Goal: Task Accomplishment & Management: Complete application form

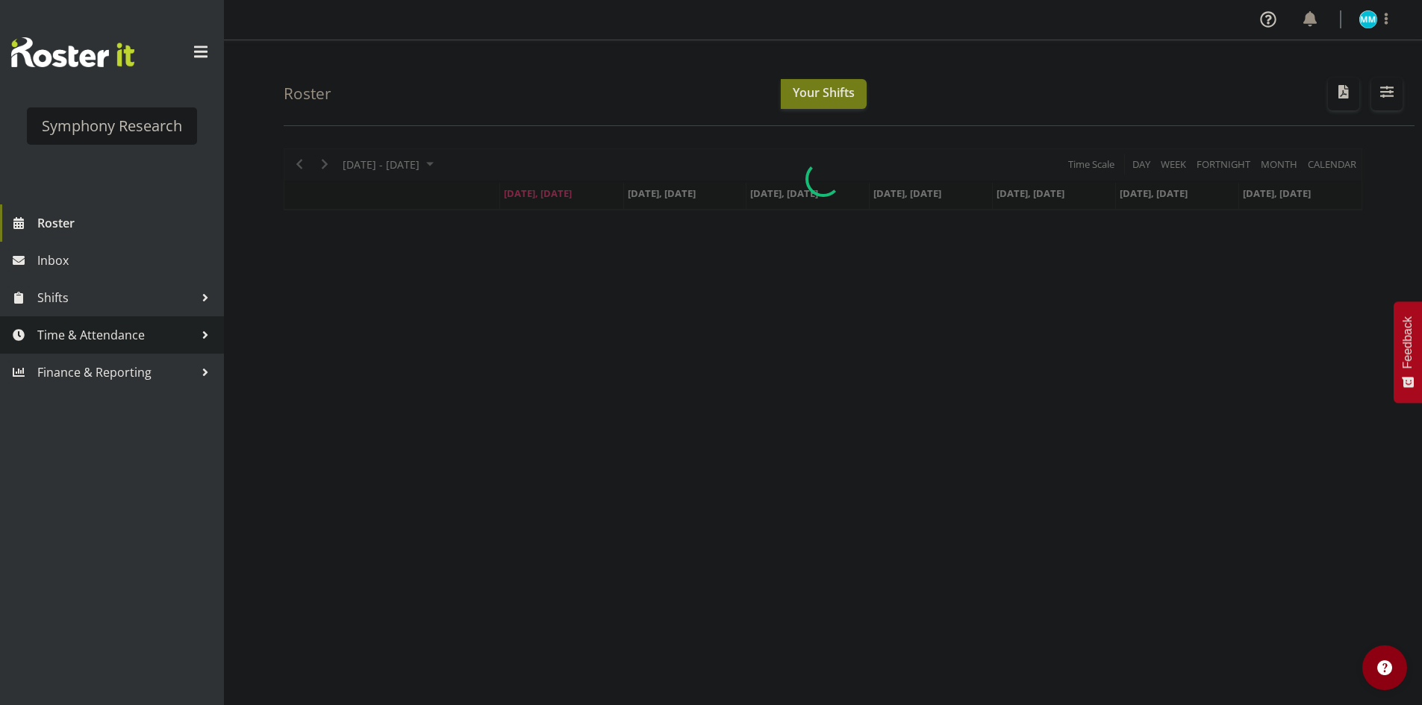
click at [84, 317] on link "Time & Attendance" at bounding box center [112, 335] width 224 height 37
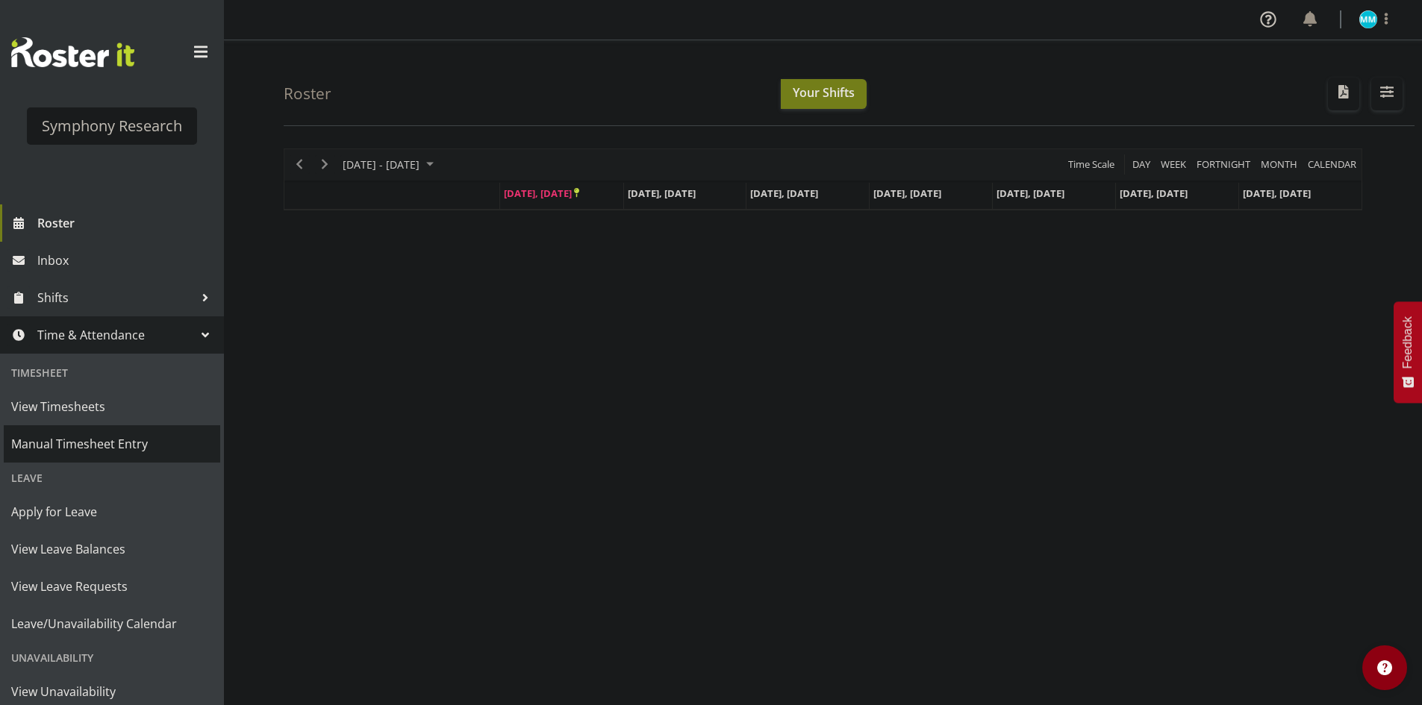
click at [114, 440] on span "Manual Timesheet Entry" at bounding box center [112, 444] width 202 height 22
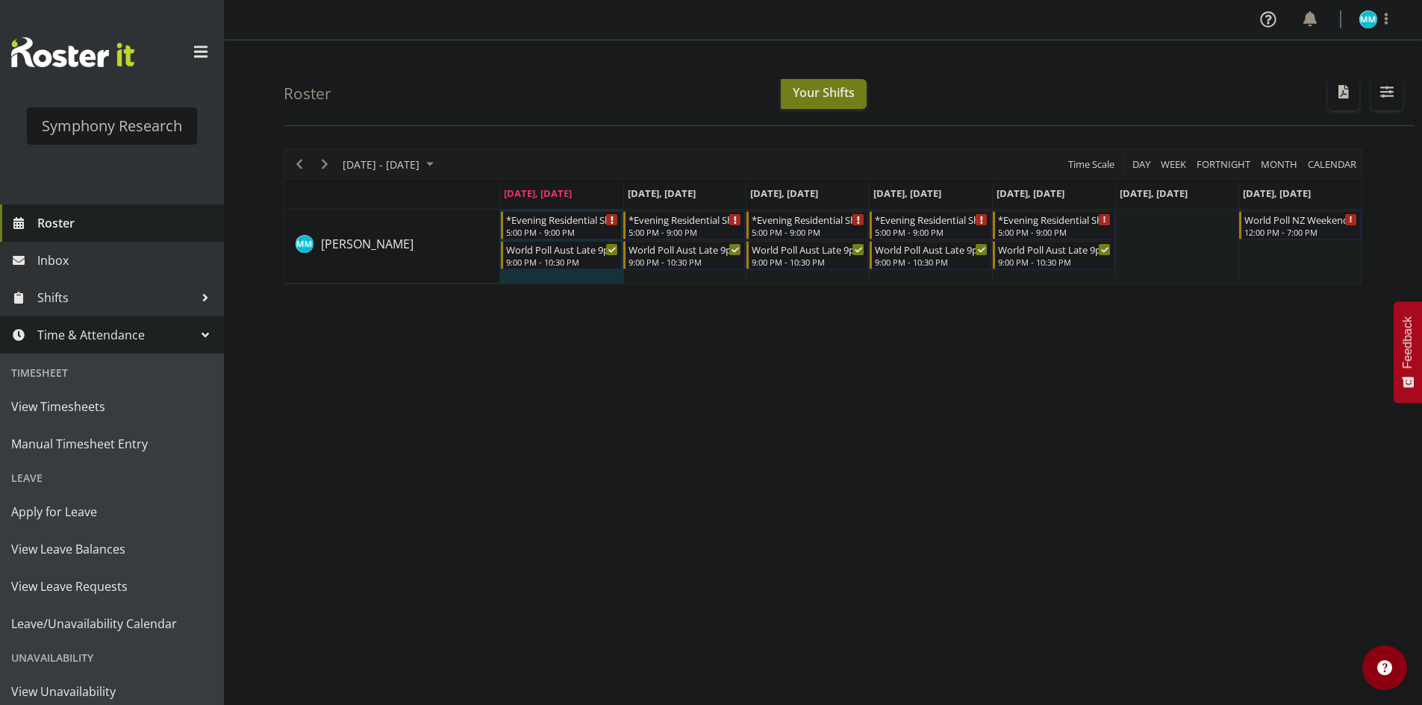
click at [72, 222] on span "Roster" at bounding box center [126, 223] width 179 height 22
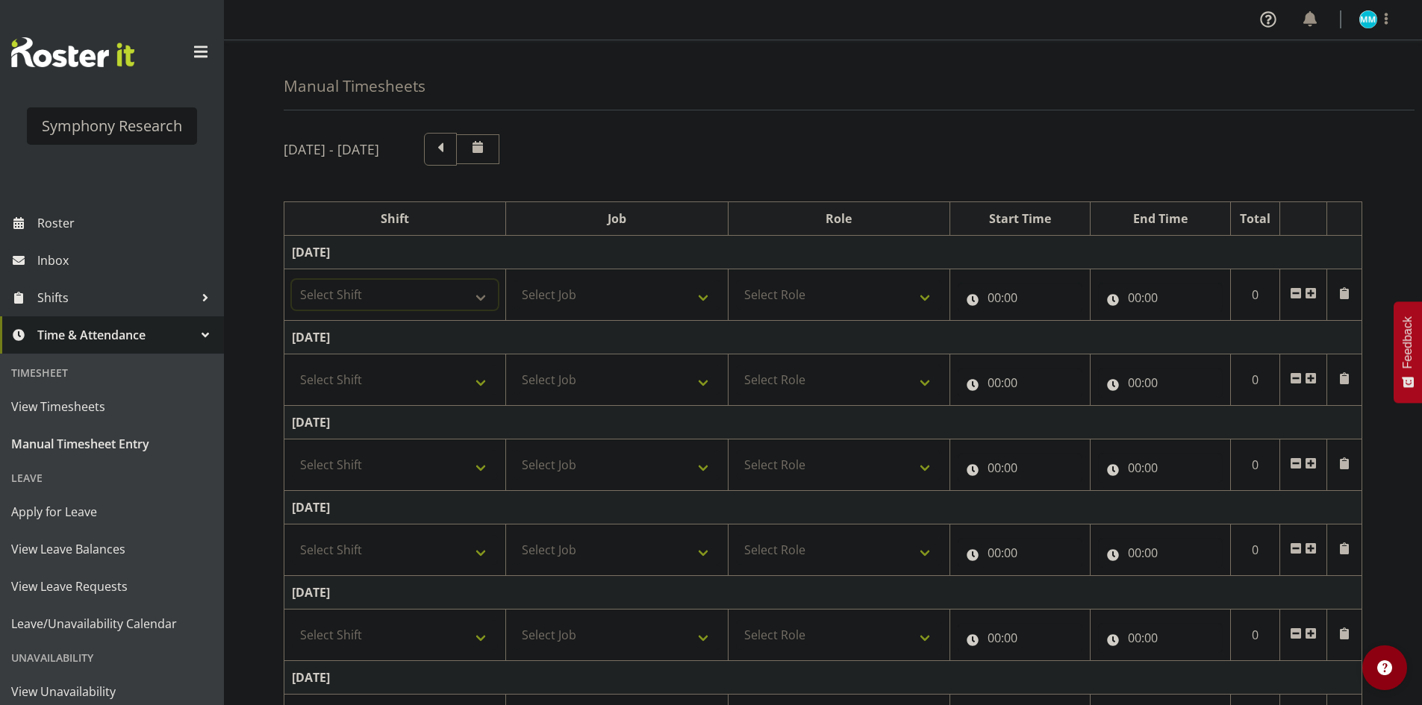
click at [362, 300] on select "Select Shift !!Weekend Residential (Roster IT Shift Label) *Business 9/10am ~ 4…" at bounding box center [395, 295] width 206 height 30
select select "48116"
click at [292, 280] on select "Select Shift !!Weekend Residential (Roster IT Shift Label) *Business 9/10am ~ 4…" at bounding box center [395, 295] width 206 height 30
click at [586, 311] on td "Select Job 550060 IF Admin 553492 World Poll Aus Wave 2 Main 2025 553493 World …" at bounding box center [617, 296] width 222 height 52
click at [626, 295] on select "Select Job 550060 IF Admin 553492 World Poll Aus Wave 2 Main 2025 553493 World …" at bounding box center [617, 295] width 206 height 30
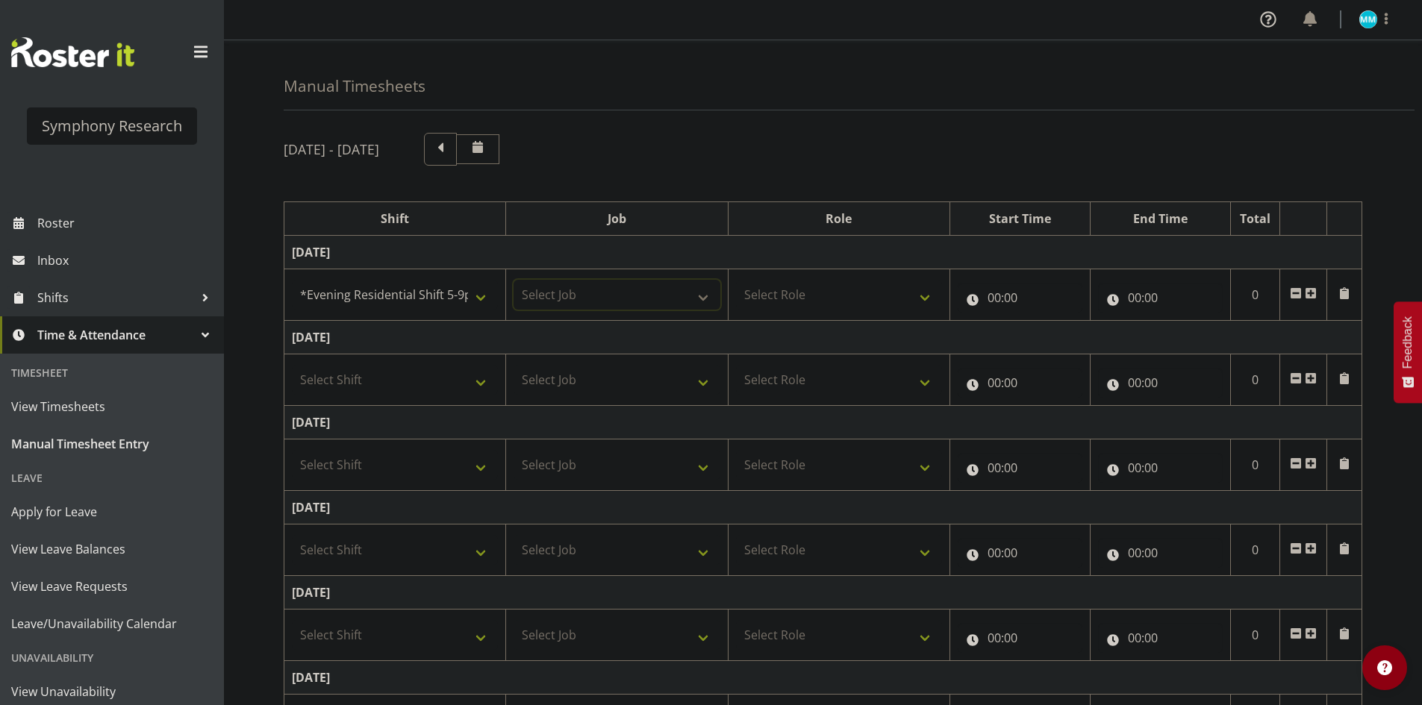
select select "10633"
click at [514, 280] on select "Select Job 550060 IF Admin 553492 World Poll Aus Wave 2 Main 2025 553493 World …" at bounding box center [617, 295] width 206 height 30
click at [829, 298] on select "Select Role Briefing Interviewing" at bounding box center [839, 295] width 206 height 30
select select "47"
click at [736, 280] on select "Select Role Briefing Interviewing" at bounding box center [839, 295] width 206 height 30
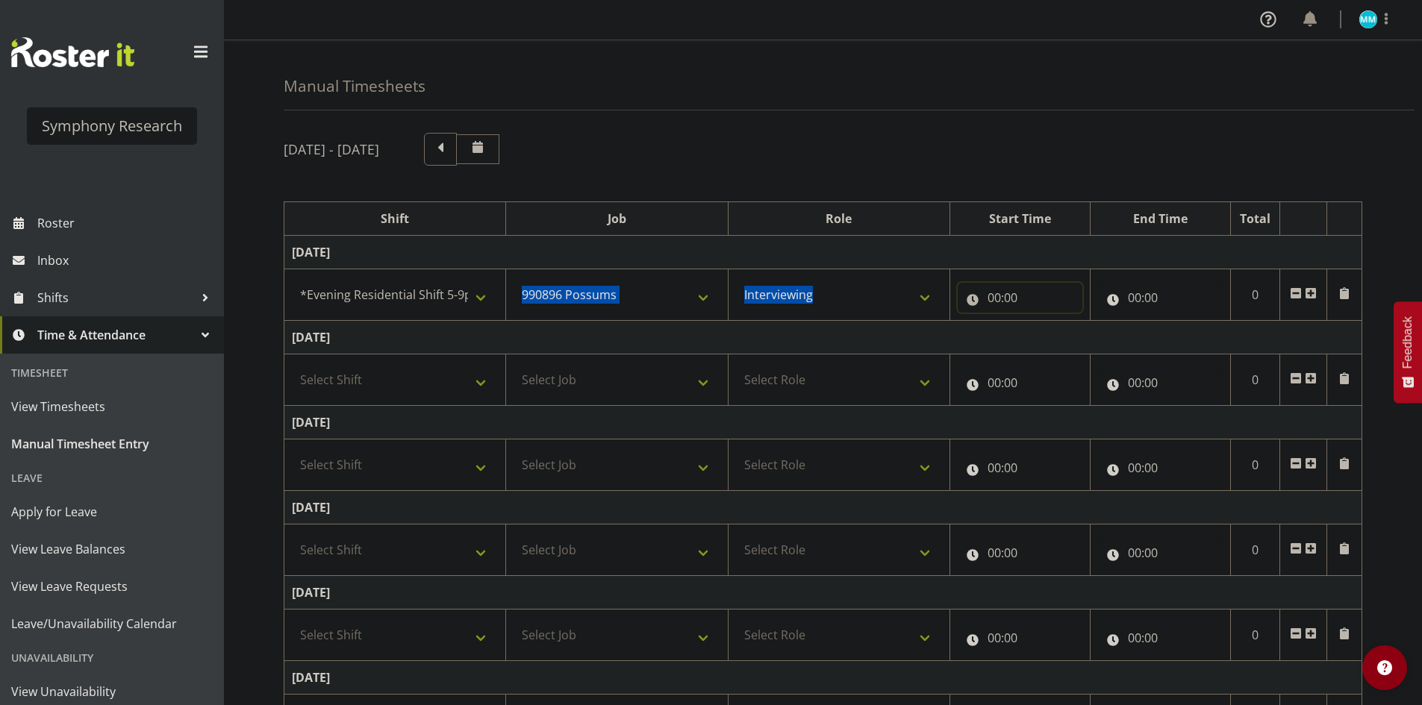
drag, startPoint x: 1003, startPoint y: 291, endPoint x: 1010, endPoint y: 296, distance: 8.1
click at [1004, 291] on input "00:00" at bounding box center [1020, 298] width 125 height 30
click at [1073, 338] on select "00 01 02 03 04 05 06 07 08 09 10 11 12 13 14 15 16 17 18 19 20 21 22 23" at bounding box center [1060, 337] width 34 height 30
select select "17"
click at [1043, 322] on select "00 01 02 03 04 05 06 07 08 09 10 11 12 13 14 15 16 17 18 19 20 21 22 23" at bounding box center [1060, 337] width 34 height 30
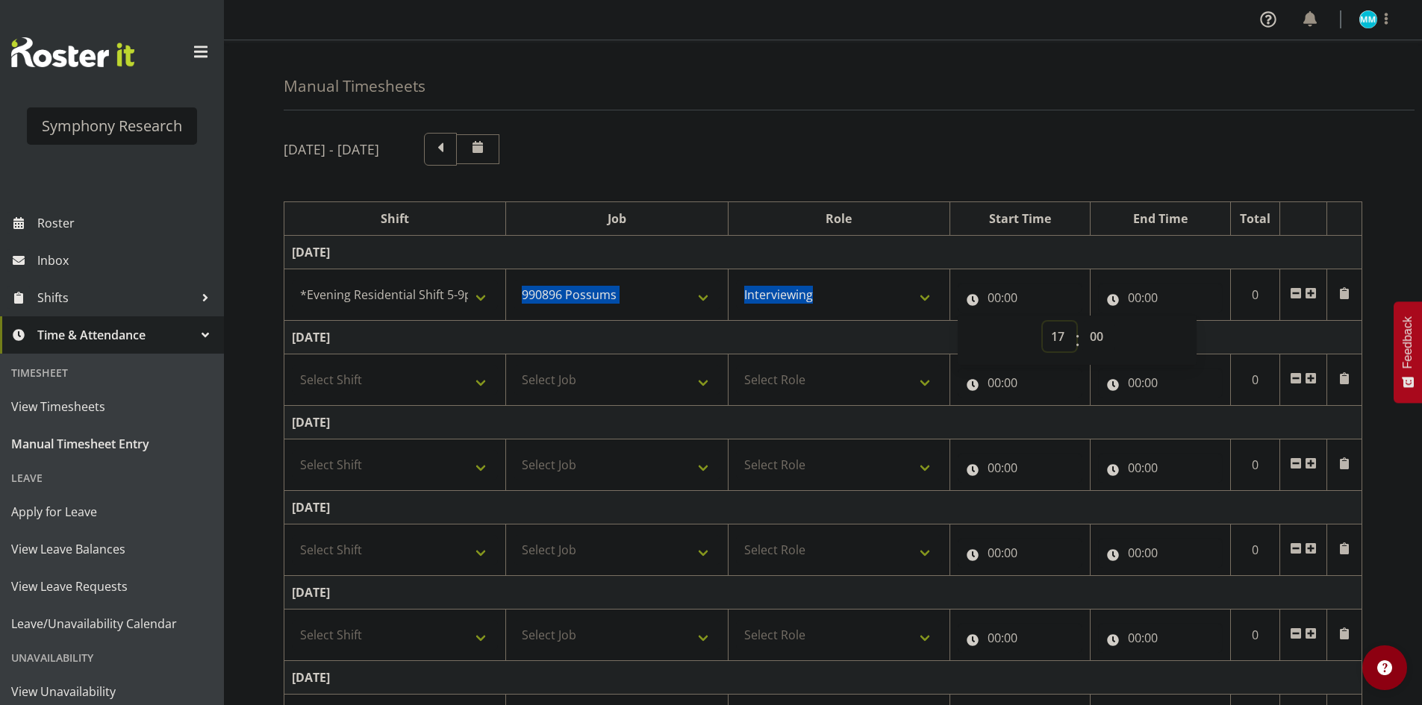
type input "17:00"
click at [1134, 300] on input "00:00" at bounding box center [1160, 298] width 125 height 30
click at [1186, 331] on select "00 01 02 03 04 05 06 07 08 09 10 11 12 13 14 15 16 17 18 19 20 21 22 23" at bounding box center [1200, 337] width 34 height 30
select select "20"
click at [1183, 322] on select "00 01 02 03 04 05 06 07 08 09 10 11 12 13 14 15 16 17 18 19 20 21 22 23" at bounding box center [1200, 337] width 34 height 30
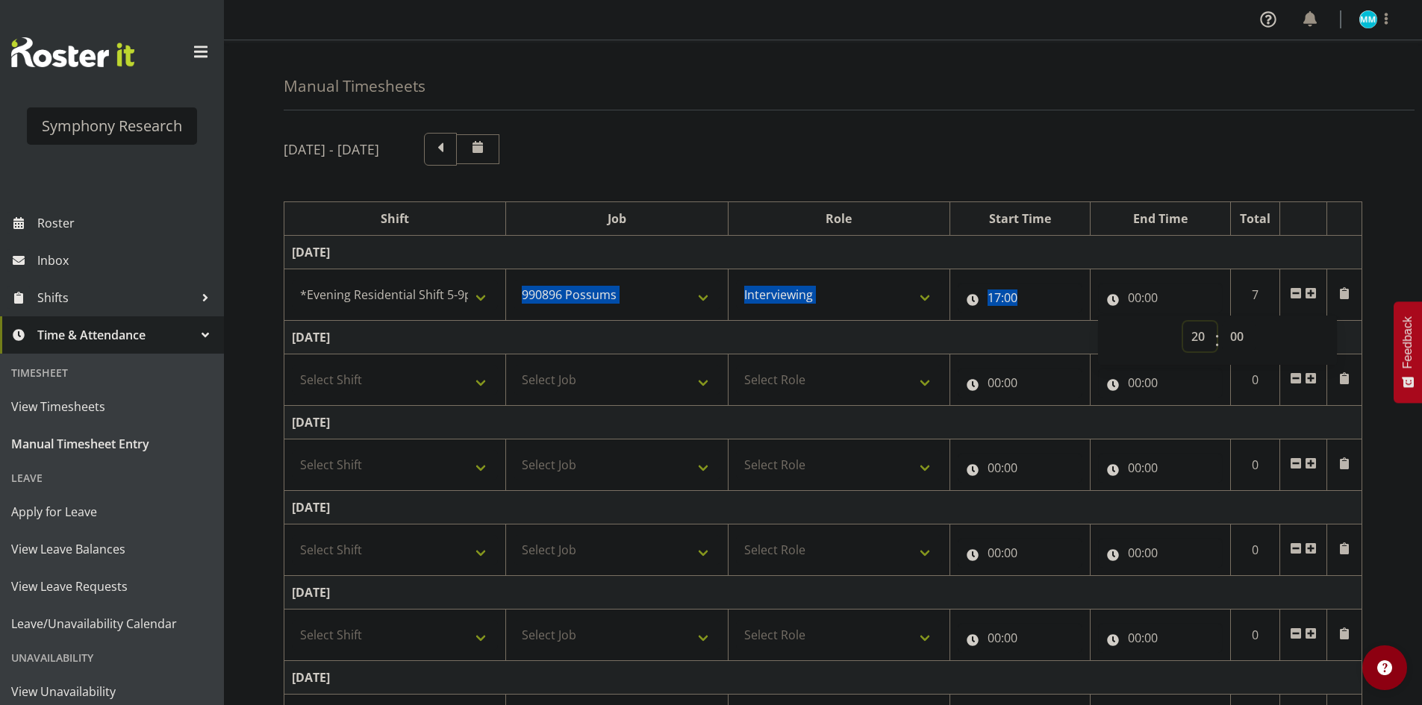
type input "20:00"
click at [1233, 336] on select "00 01 02 03 04 05 06 07 08 09 10 11 12 13 14 15 16 17 18 19 20 21 22 23 24 25 2…" at bounding box center [1239, 337] width 34 height 30
select select "16"
click at [1222, 322] on select "00 01 02 03 04 05 06 07 08 09 10 11 12 13 14 15 16 17 18 19 20 21 22 23 24 25 2…" at bounding box center [1239, 337] width 34 height 30
type input "20:16"
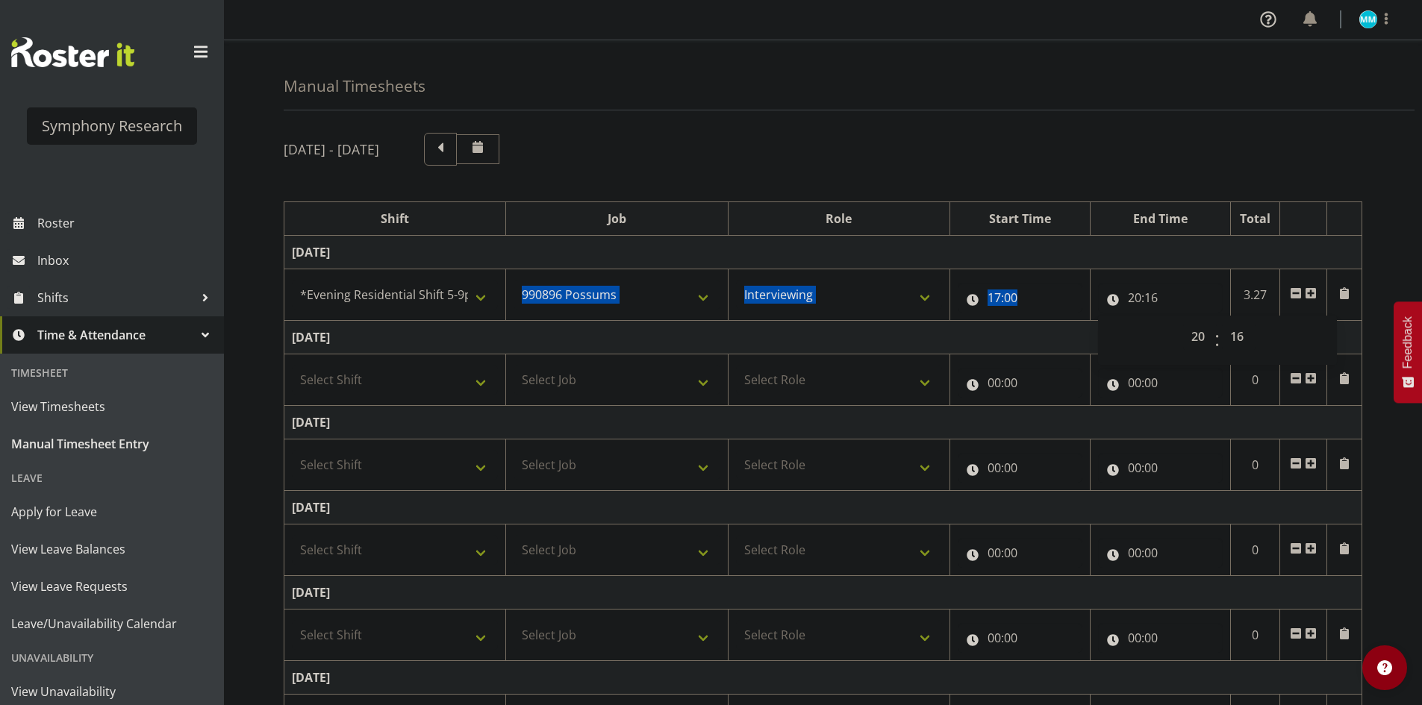
click at [1307, 293] on span at bounding box center [1311, 293] width 12 height 12
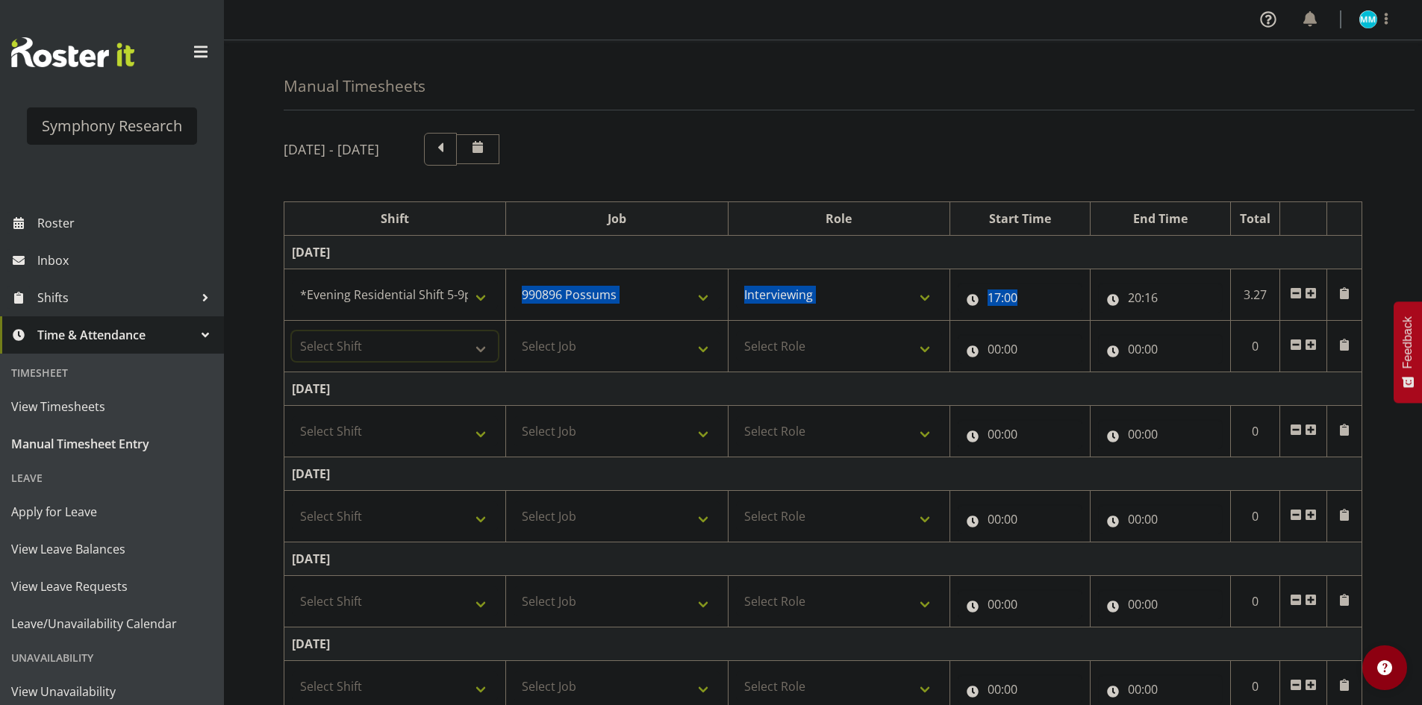
click at [414, 353] on select "Select Shift !!Weekend Residential (Roster IT Shift Label) *Business 9/10am ~ 4…" at bounding box center [395, 346] width 206 height 30
select select "57511"
click at [292, 331] on select "Select Shift !!Weekend Residential (Roster IT Shift Label) *Business 9/10am ~ 4…" at bounding box center [395, 346] width 206 height 30
click at [543, 326] on td "Select Job 550060 IF Admin 553492 World Poll Aus Wave 2 Main 2025 553493 World …" at bounding box center [617, 347] width 222 height 52
click at [545, 334] on select "Select Job 550060 IF Admin 553492 World Poll Aus Wave 2 Main 2025 553493 World …" at bounding box center [617, 346] width 206 height 30
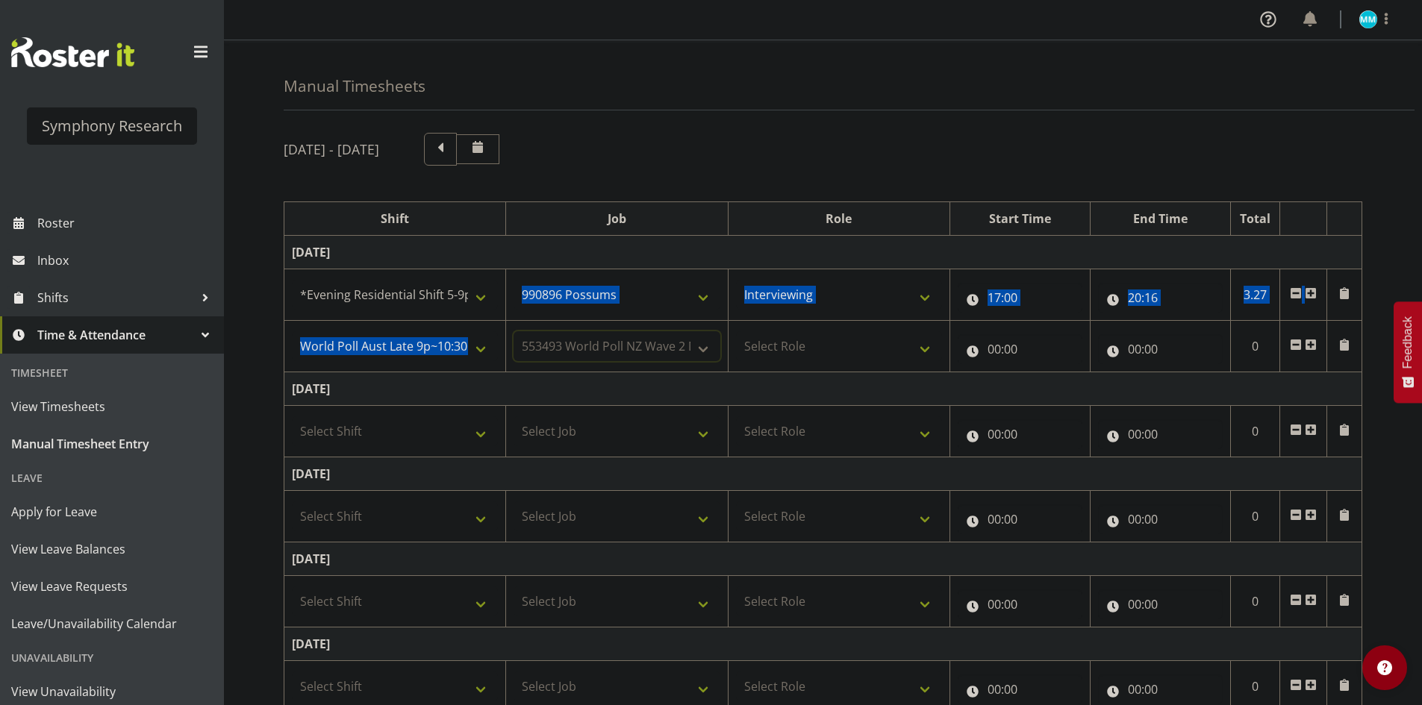
click at [514, 331] on select "Select Job 550060 IF Admin 553492 World Poll Aus Wave 2 Main 2025 553493 World …" at bounding box center [617, 346] width 206 height 30
click at [636, 363] on td "550060 IF Admin 553492 World Poll Aus Wave 2 Main 2025 553493 World Poll NZ Wav…" at bounding box center [617, 347] width 222 height 52
click at [643, 351] on select "550060 IF Admin 553492 World Poll Aus Wave 2 Main 2025 553493 World Poll NZ Wav…" at bounding box center [617, 346] width 206 height 30
click at [514, 331] on select "550060 IF Admin 553492 World Poll Aus Wave 2 Main 2025 553493 World Poll NZ Wav…" at bounding box center [617, 346] width 206 height 30
drag, startPoint x: 632, startPoint y: 349, endPoint x: 639, endPoint y: 331, distance: 18.7
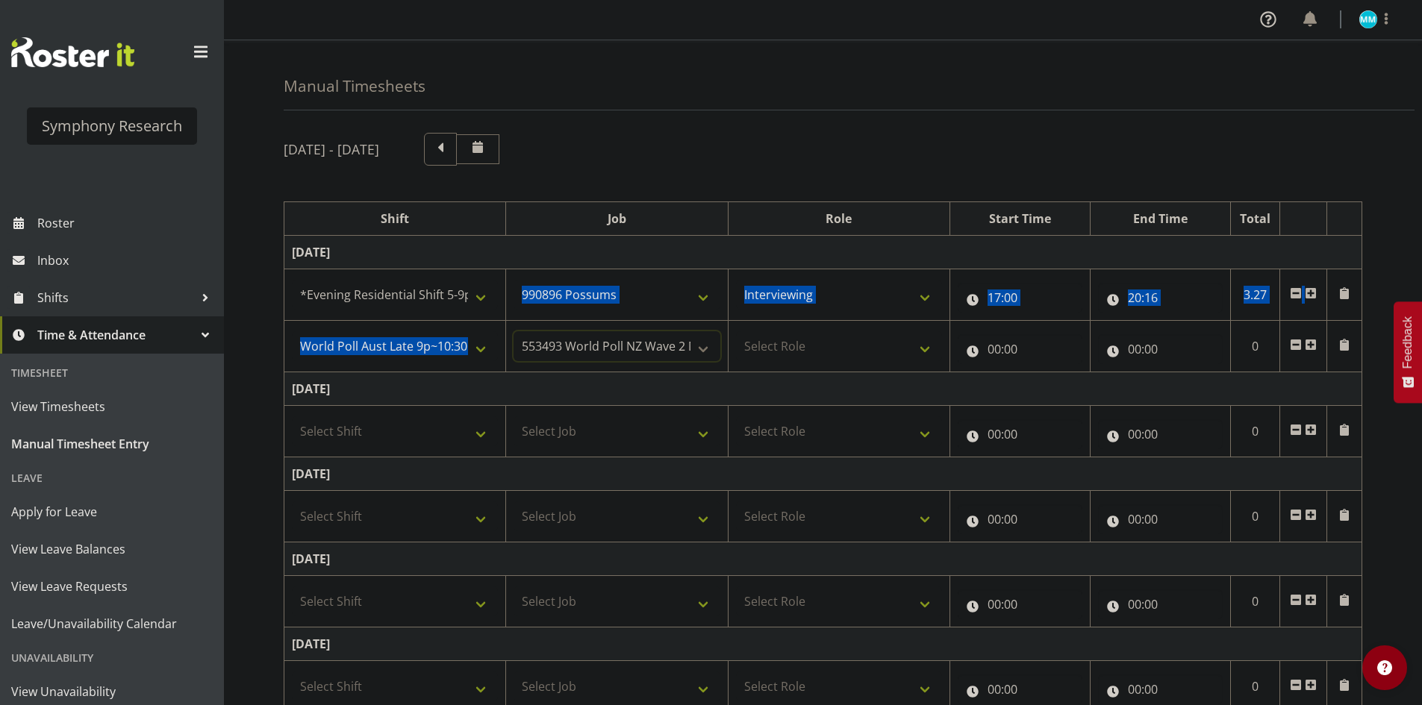
click at [632, 347] on select "550060 IF Admin 553492 World Poll Aus Wave 2 Main 2025 553493 World Poll NZ Wav…" at bounding box center [617, 346] width 206 height 30
select select "10499"
click at [514, 331] on select "550060 IF Admin 553492 World Poll Aus Wave 2 Main 2025 553493 World Poll NZ Wav…" at bounding box center [617, 346] width 206 height 30
click at [771, 352] on select "Select Role Briefing Interviewing" at bounding box center [839, 346] width 206 height 30
click at [736, 331] on select "Select Role Briefing Interviewing" at bounding box center [839, 346] width 206 height 30
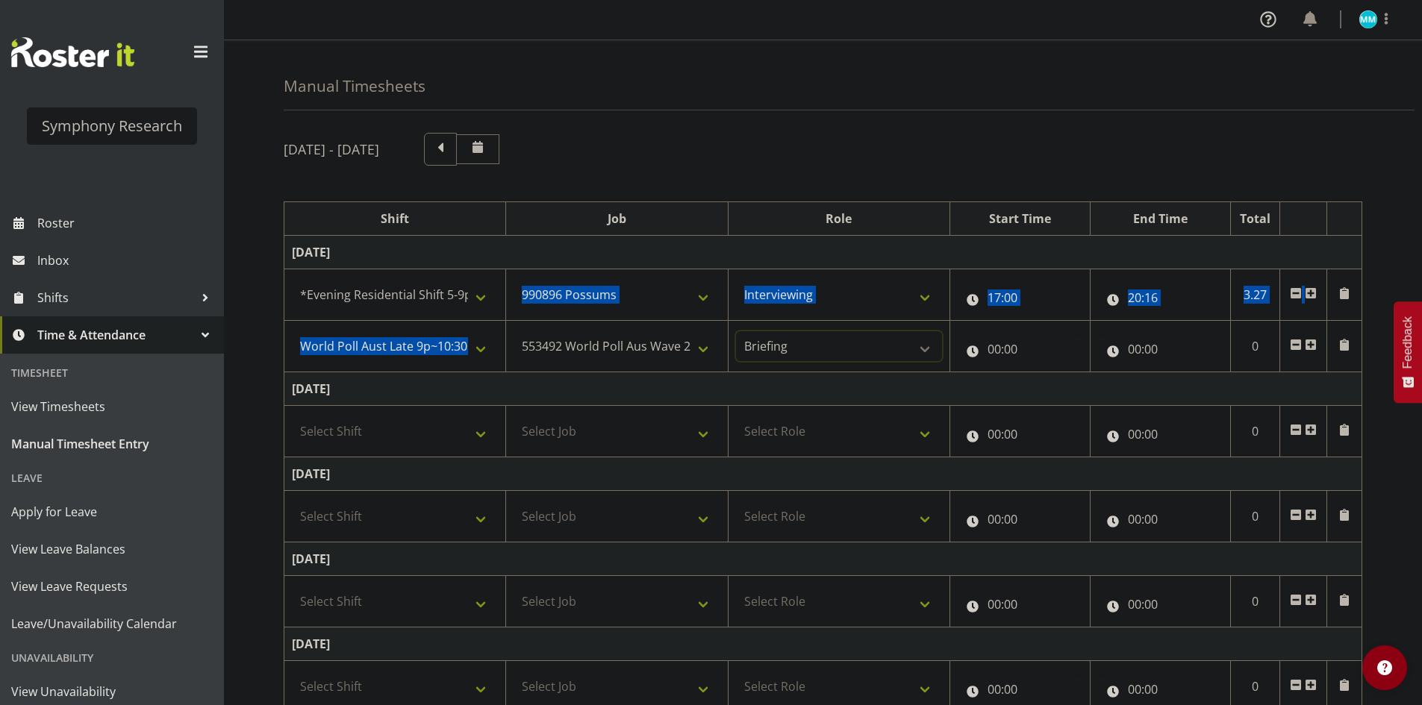
click at [791, 345] on select "Briefing Interviewing" at bounding box center [839, 346] width 206 height 30
select select "47"
click at [736, 331] on select "Briefing Interviewing" at bounding box center [839, 346] width 206 height 30
click at [1009, 342] on input "00:00" at bounding box center [1020, 349] width 125 height 30
click at [1074, 384] on select "00 01 02 03 04 05 06 07 08 09 10 11 12 13 14 15 16 17 18 19 20 21 22 23" at bounding box center [1060, 388] width 34 height 30
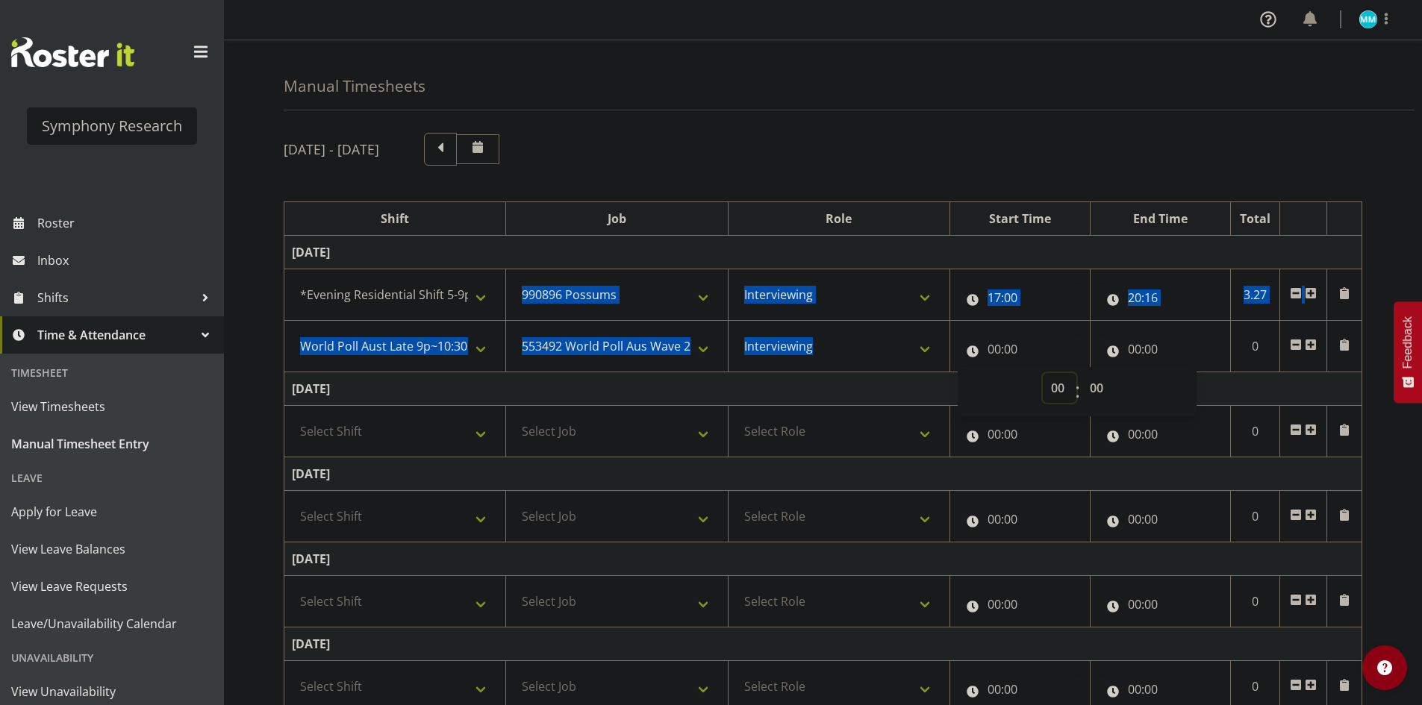
click at [1047, 392] on select "00 01 02 03 04 05 06 07 08 09 10 11 12 13 14 15 16 17 18 19 20 21 22 23" at bounding box center [1060, 388] width 34 height 30
click at [1067, 392] on select "00 01 02 03 04 05 06 07 08 09 10 11 12 13 14 15 16 17 18 19 20 21 22 23" at bounding box center [1060, 388] width 34 height 30
select select "20"
click at [1043, 373] on select "00 01 02 03 04 05 06 07 08 09 10 11 12 13 14 15 16 17 18 19 20 21 22 23" at bounding box center [1060, 388] width 34 height 30
type input "20:00"
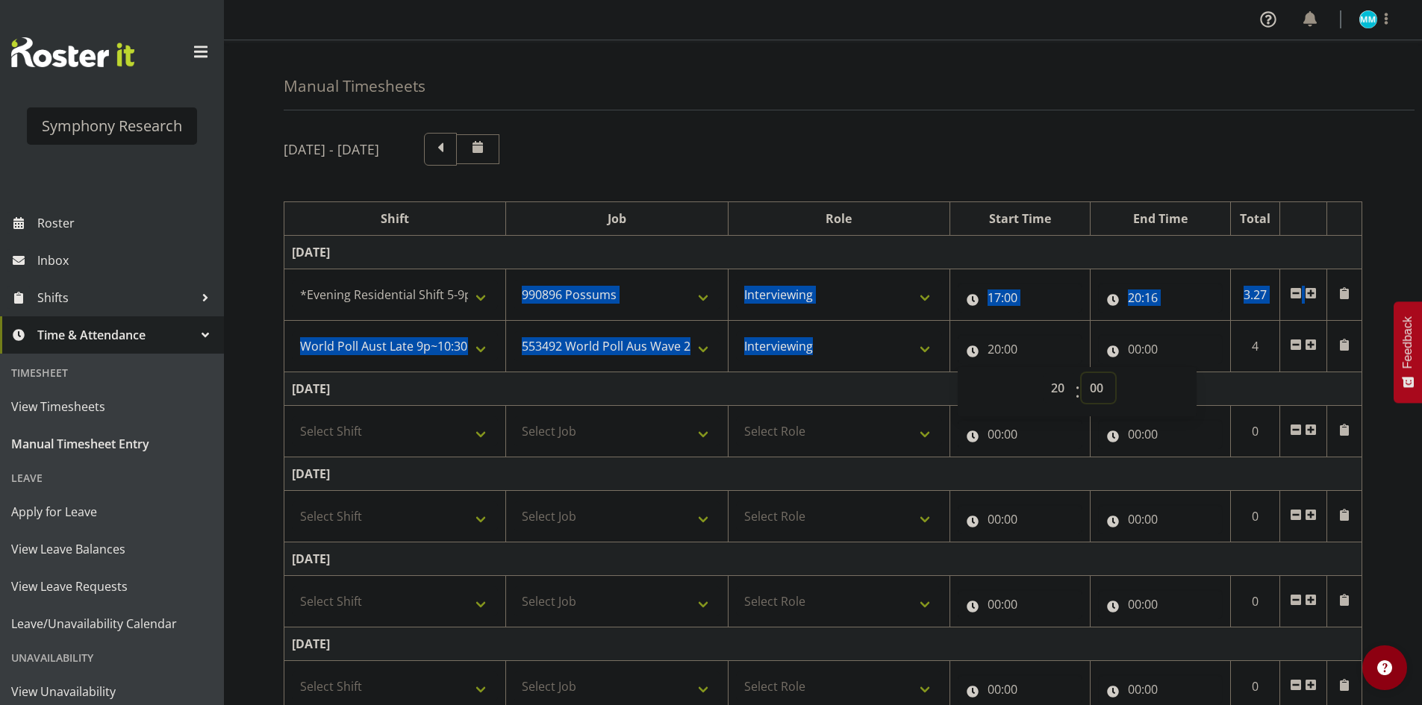
click at [1092, 387] on select "00 01 02 03 04 05 06 07 08 09 10 11 12 13 14 15 16 17 18 19 20 21 22 23 24 25 2…" at bounding box center [1099, 388] width 34 height 30
select select "46"
click at [1082, 373] on select "00 01 02 03 04 05 06 07 08 09 10 11 12 13 14 15 16 17 18 19 20 21 22 23 24 25 2…" at bounding box center [1099, 388] width 34 height 30
type input "20:46"
click at [1135, 343] on input "00:00" at bounding box center [1160, 349] width 125 height 30
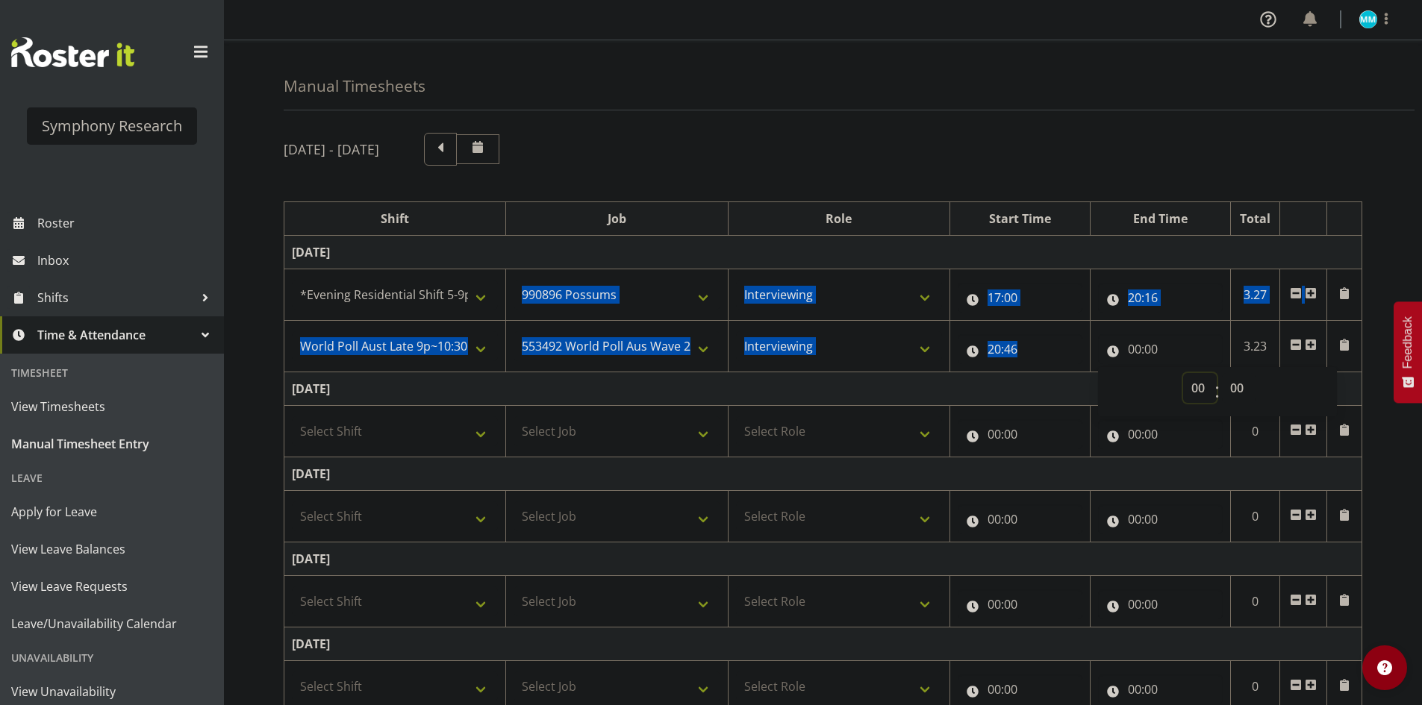
click at [1197, 384] on select "00 01 02 03 04 05 06 07 08 09 10 11 12 13 14 15 16 17 18 19 20 21 22 23" at bounding box center [1200, 388] width 34 height 30
select select "22"
click at [1183, 373] on select "00 01 02 03 04 05 06 07 08 09 10 11 12 13 14 15 16 17 18 19 20 21 22 23" at bounding box center [1200, 388] width 34 height 30
type input "22:00"
click at [1235, 383] on select "00 01 02 03 04 05 06 07 08 09 10 11 12 13 14 15 16 17 18 19 20 21 22 23 24 25 2…" at bounding box center [1239, 388] width 34 height 30
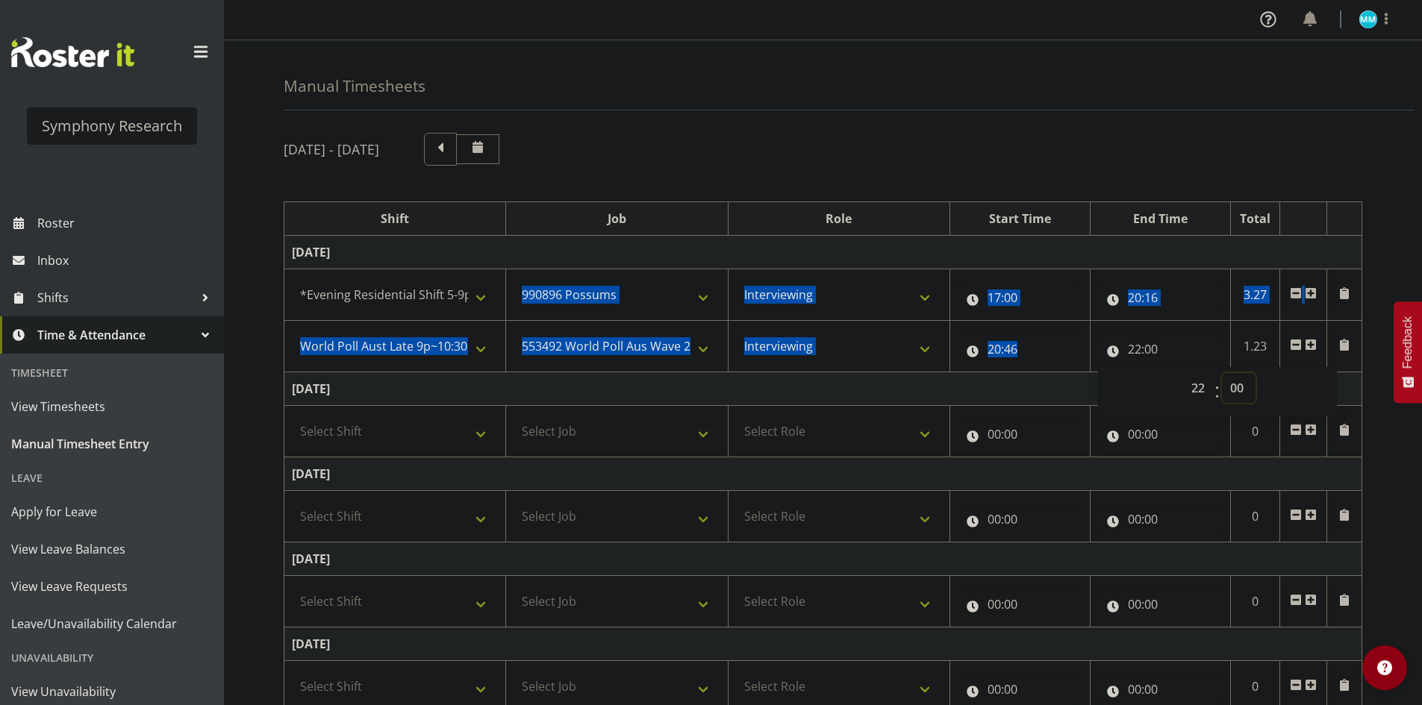
select select "30"
click at [1222, 373] on select "00 01 02 03 04 05 06 07 08 09 10 11 12 13 14 15 16 17 18 19 20 21 22 23 24 25 2…" at bounding box center [1239, 388] width 34 height 30
type input "22:30"
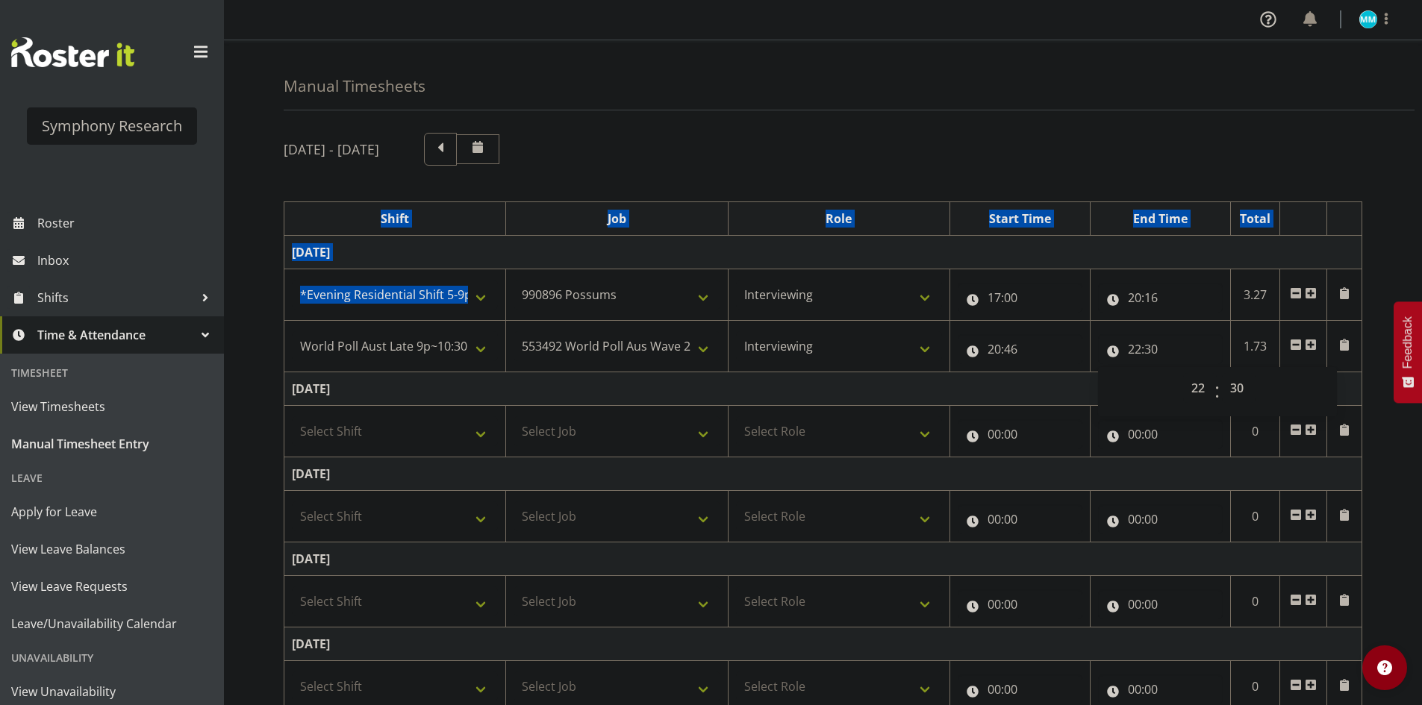
click at [1302, 157] on div "September 22nd - September 28th 2025" at bounding box center [823, 149] width 1079 height 33
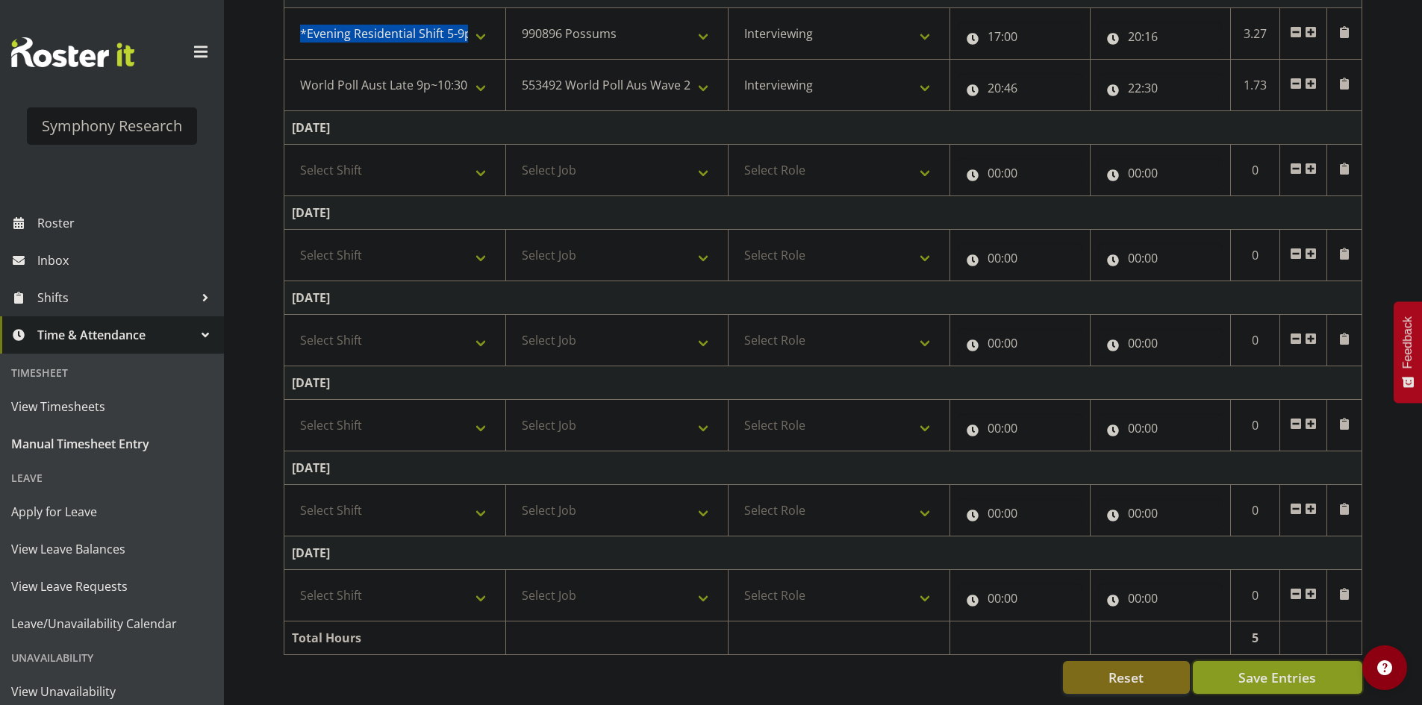
click at [1294, 668] on span "Save Entries" at bounding box center [1278, 677] width 78 height 19
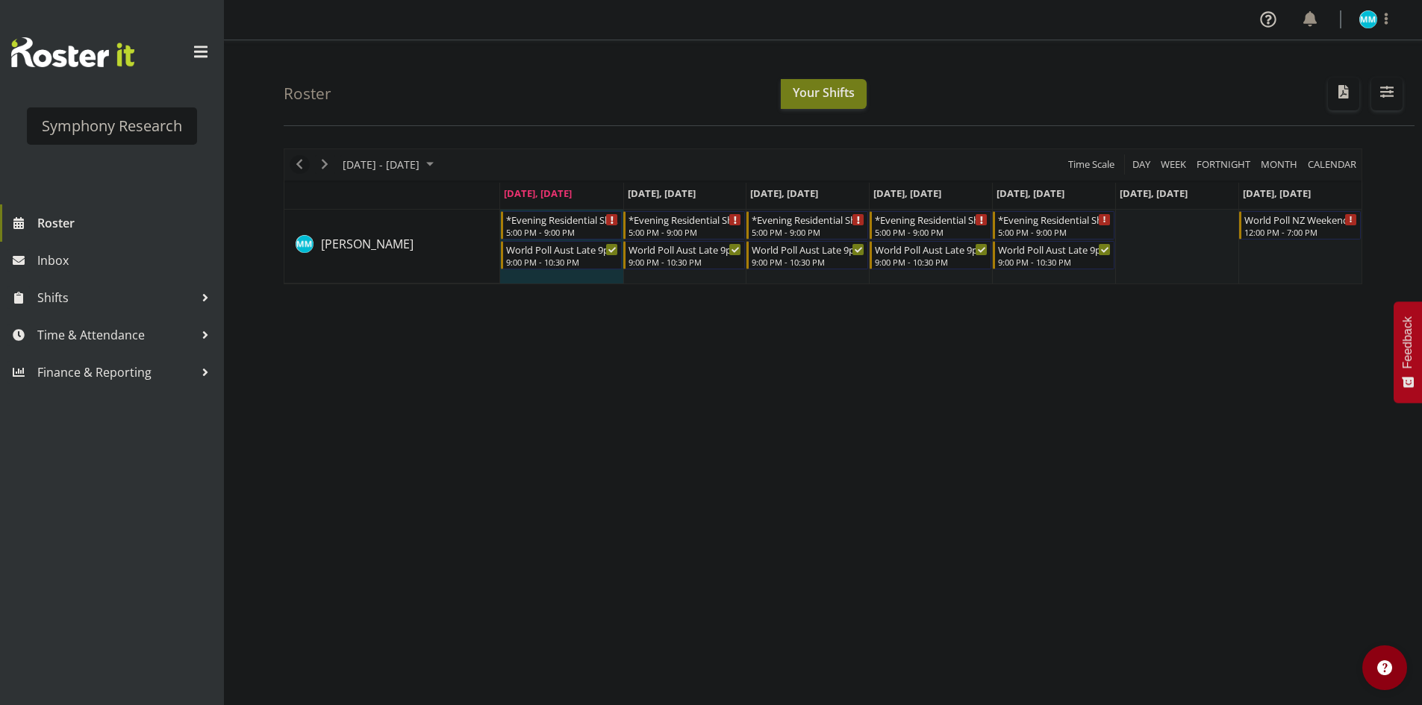
click at [298, 161] on span "Previous" at bounding box center [299, 164] width 18 height 19
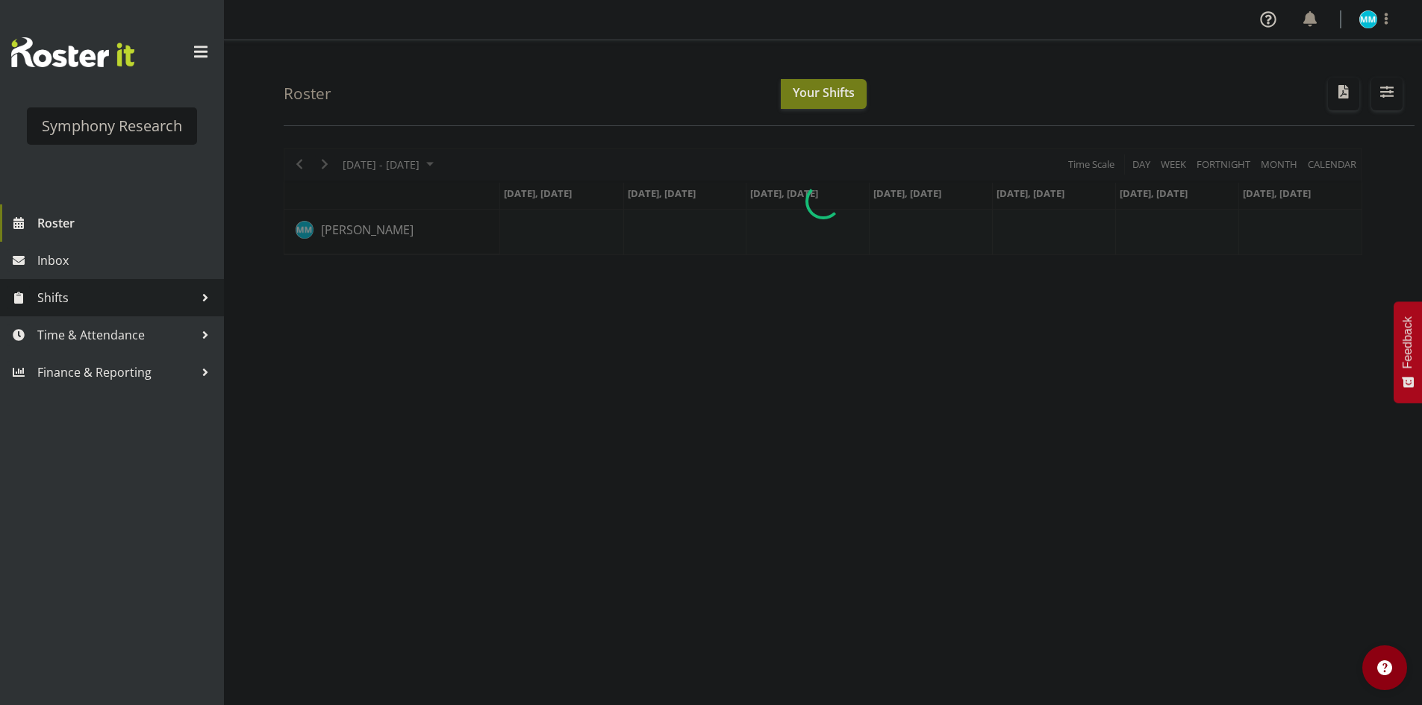
click at [60, 302] on span "Shifts" at bounding box center [115, 298] width 157 height 22
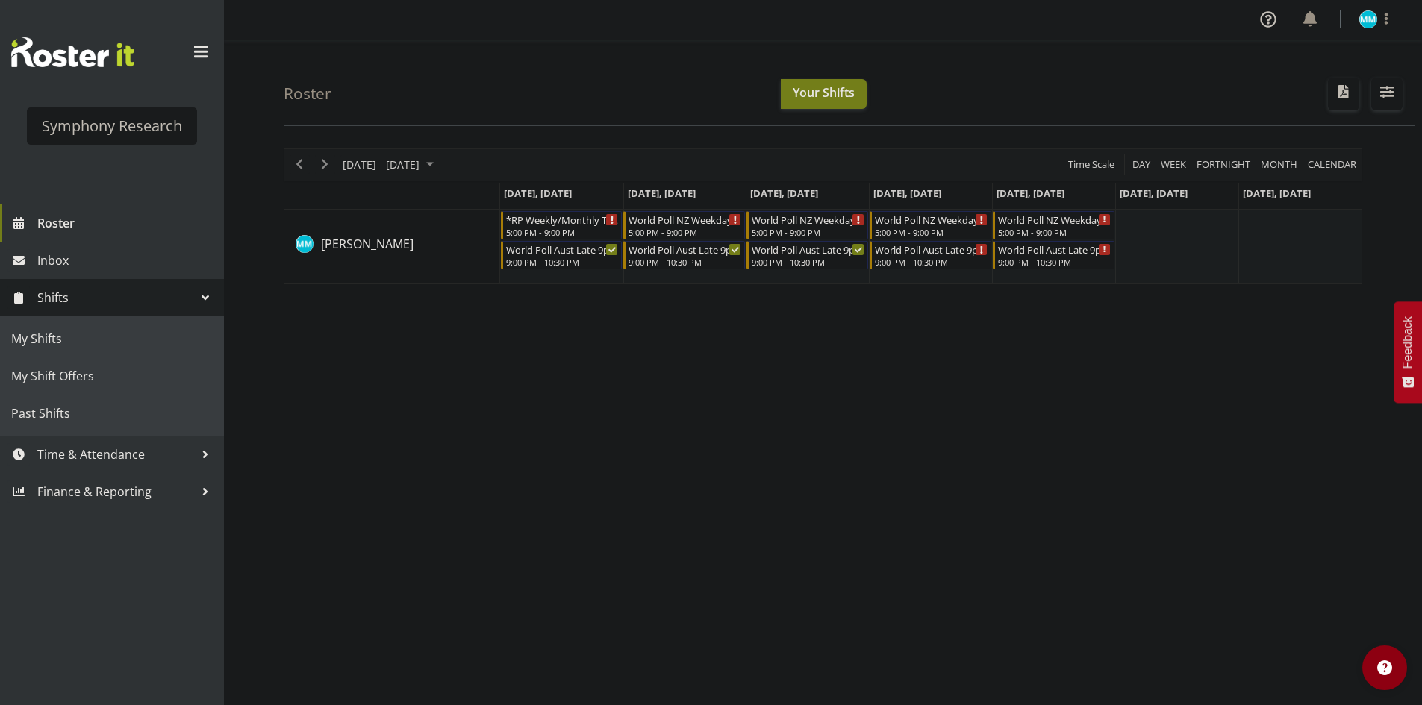
click at [120, 291] on span "Shifts" at bounding box center [115, 298] width 157 height 22
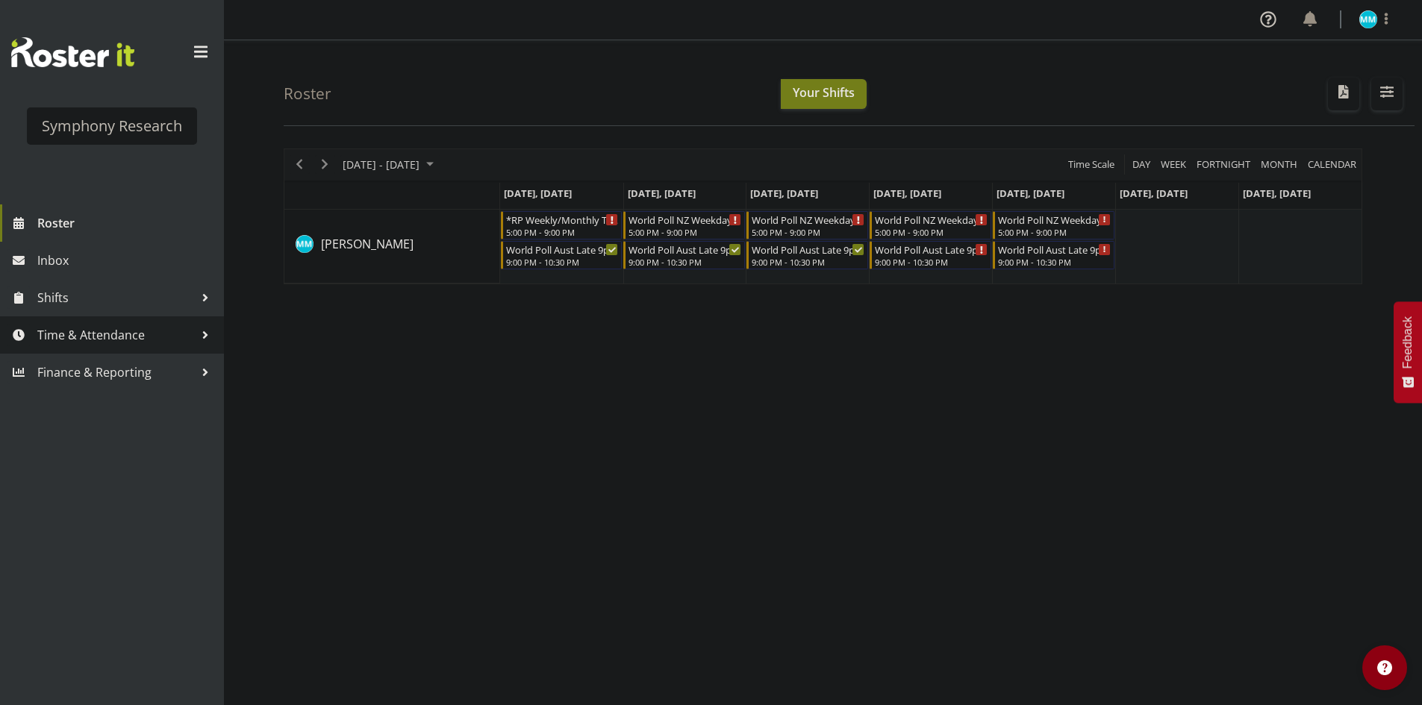
click at [116, 338] on span "Time & Attendance" at bounding box center [115, 335] width 157 height 22
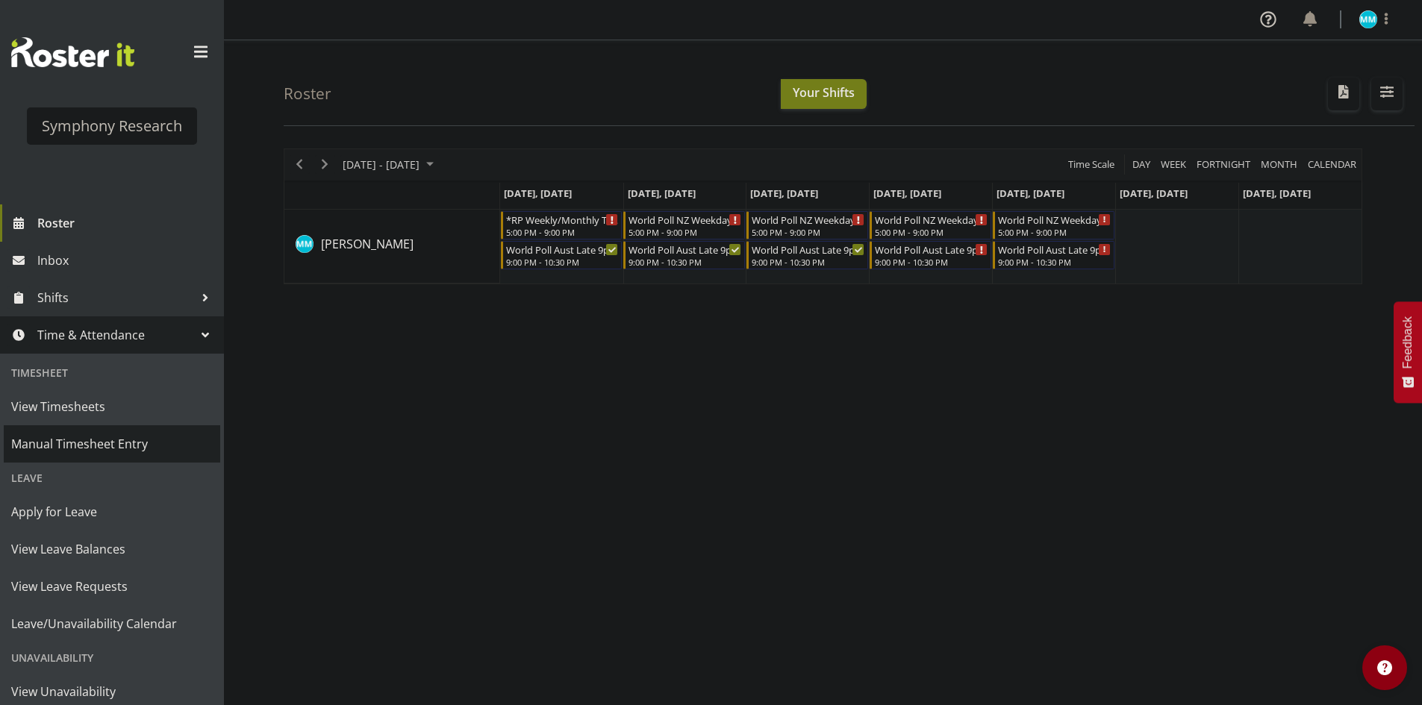
click at [128, 446] on span "Manual Timesheet Entry" at bounding box center [112, 444] width 202 height 22
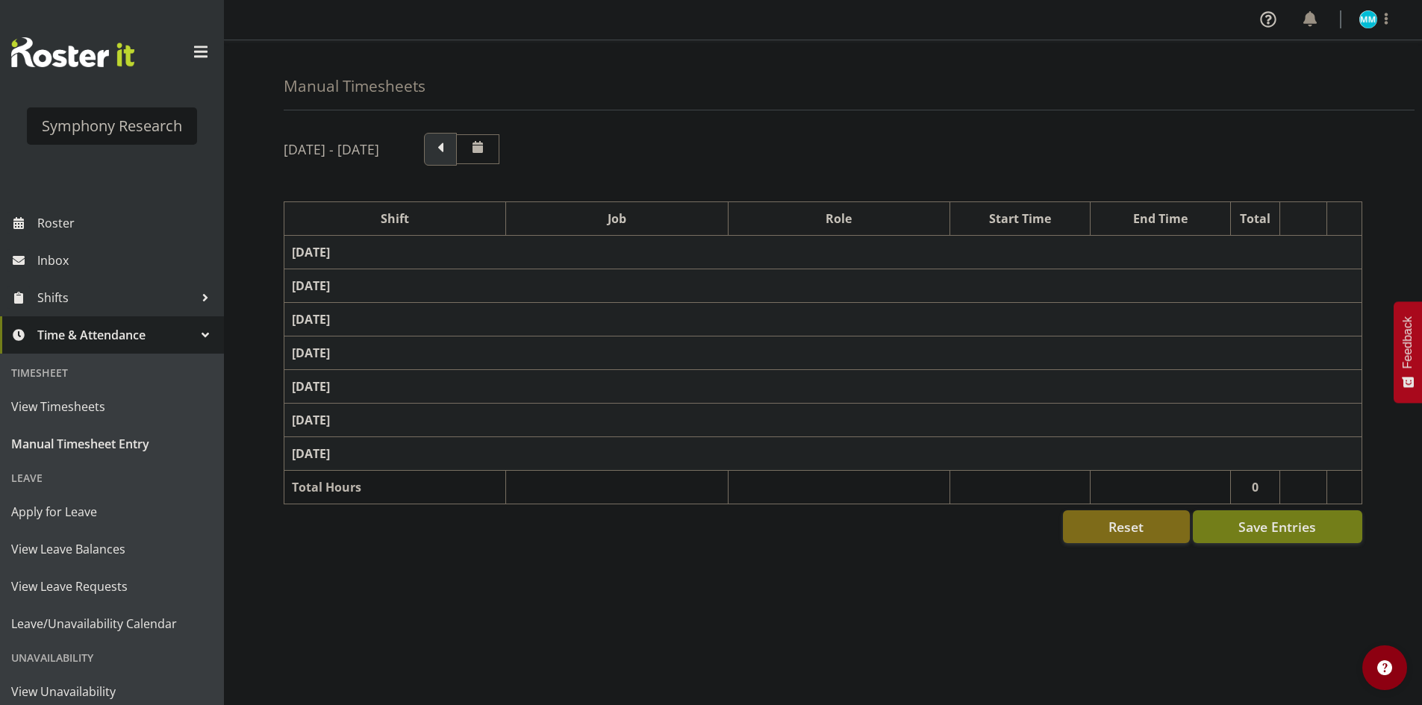
select select "48116"
select select "10633"
select select "47"
select select "57511"
select select "10499"
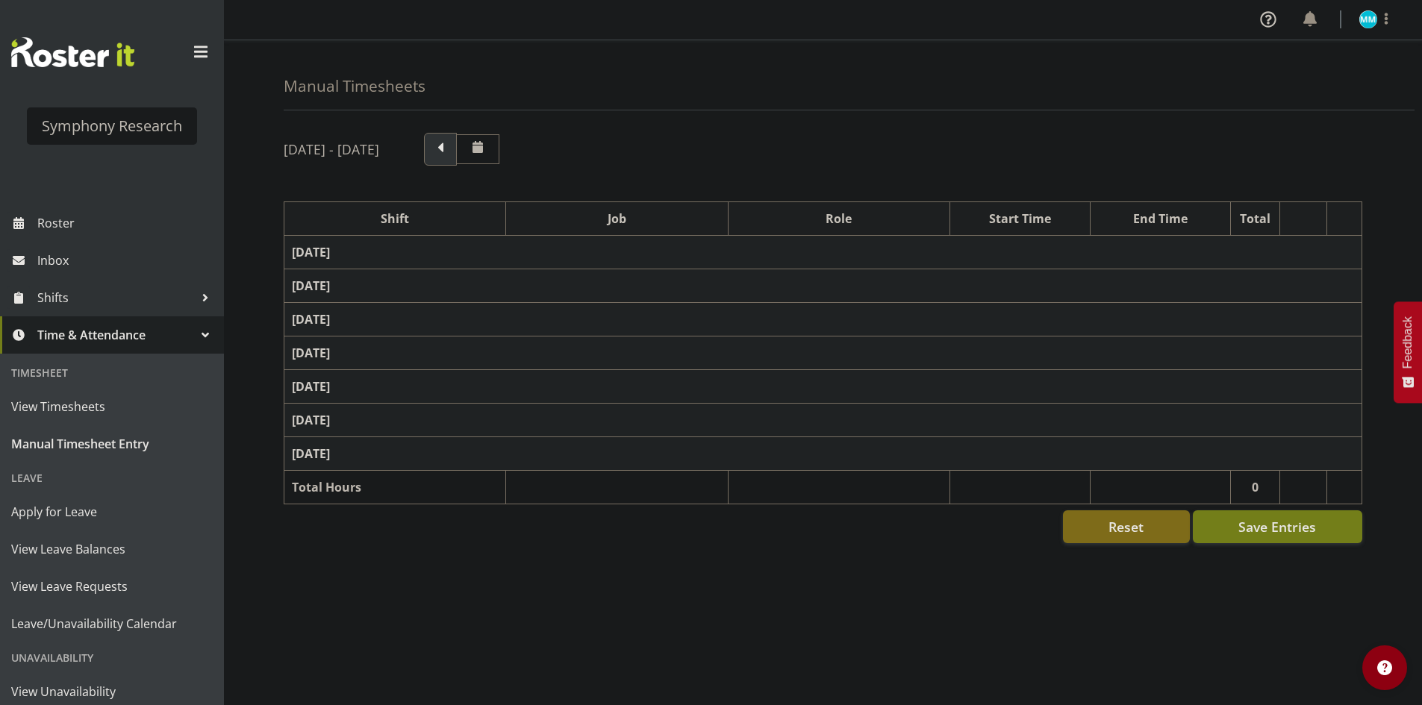
select select "47"
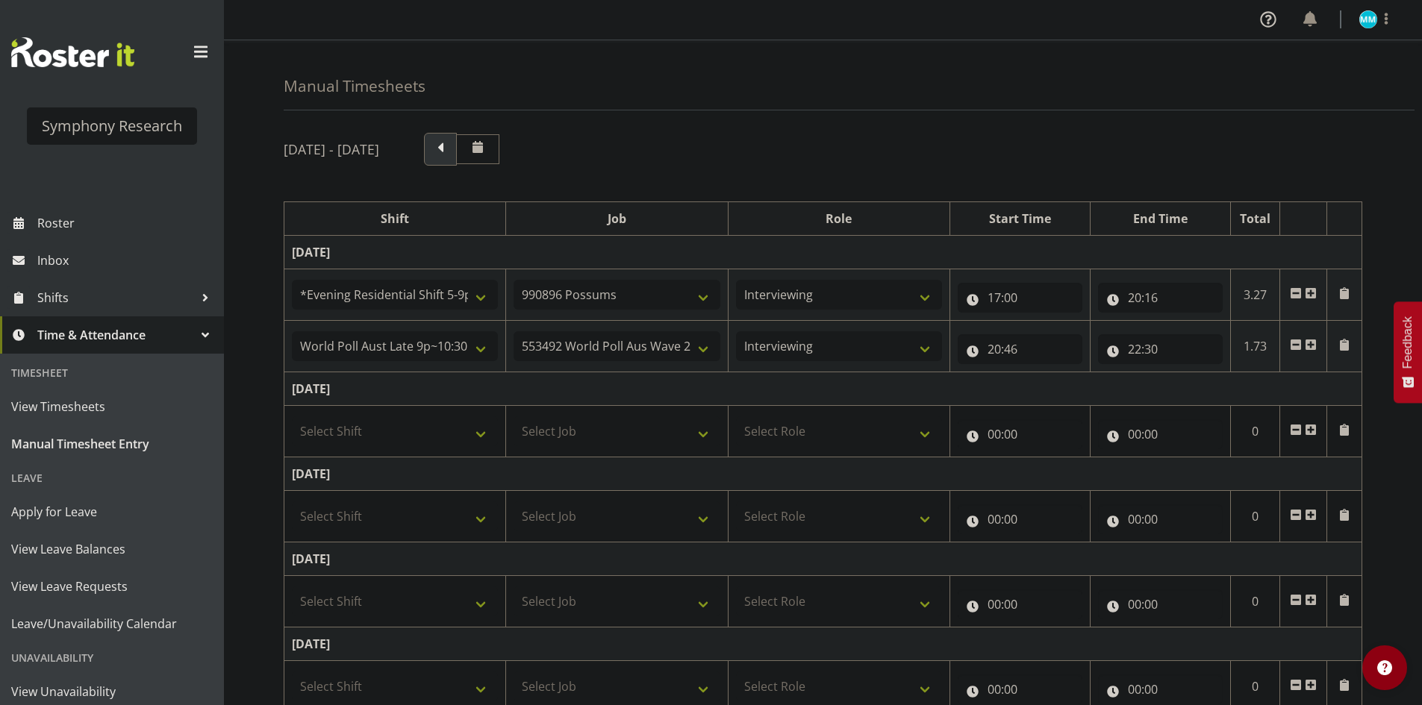
click at [450, 152] on span at bounding box center [440, 147] width 19 height 19
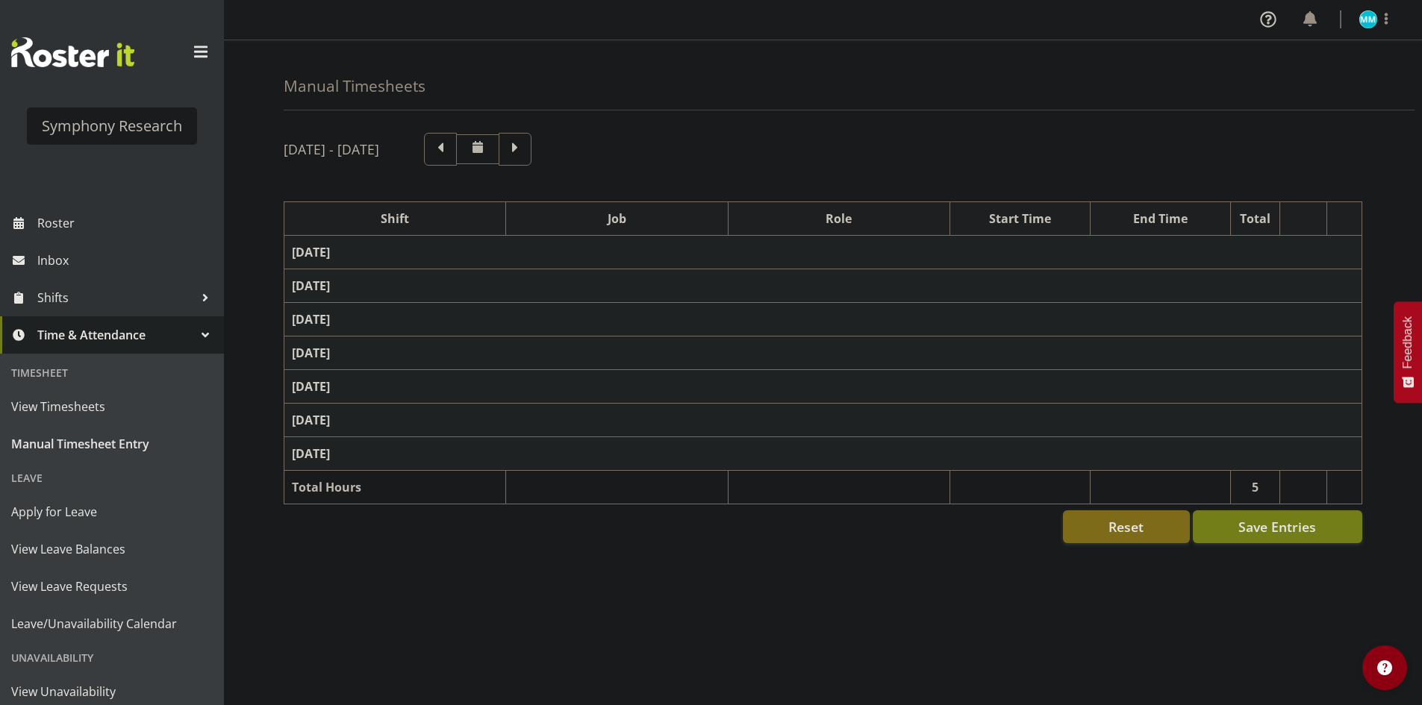
select select "48116"
select select "10633"
select select "47"
select select "57511"
select select "10499"
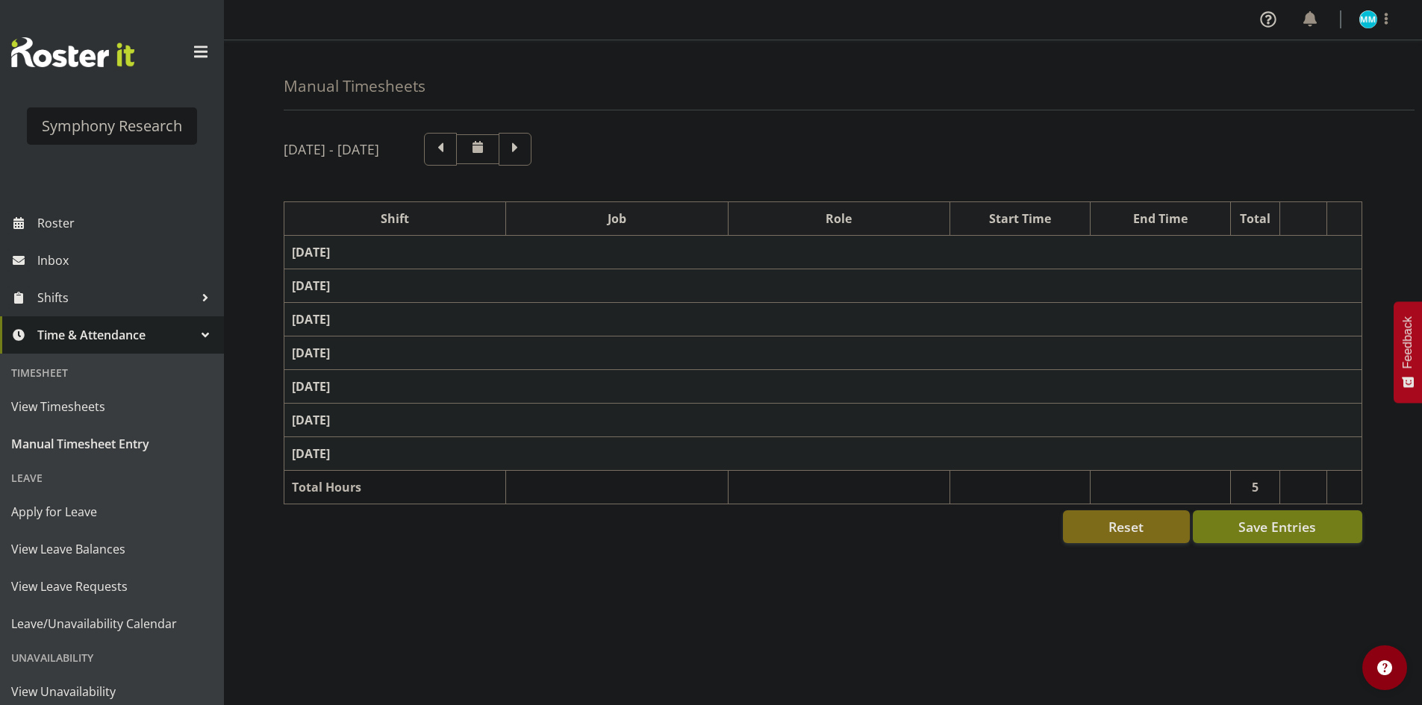
select select "47"
select select "48116"
select select "10633"
select select "47"
select select "48116"
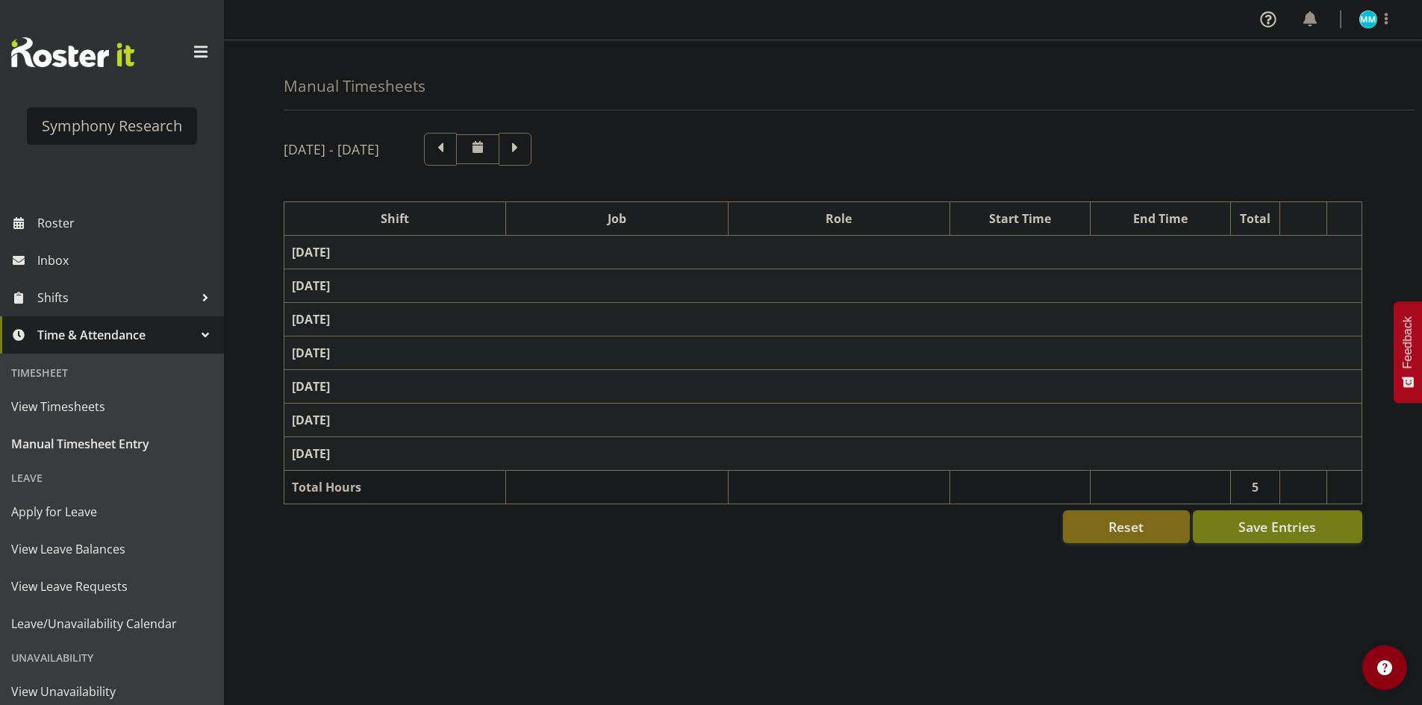
select select "10633"
select select "47"
select select "57511"
select select "10499"
select select "47"
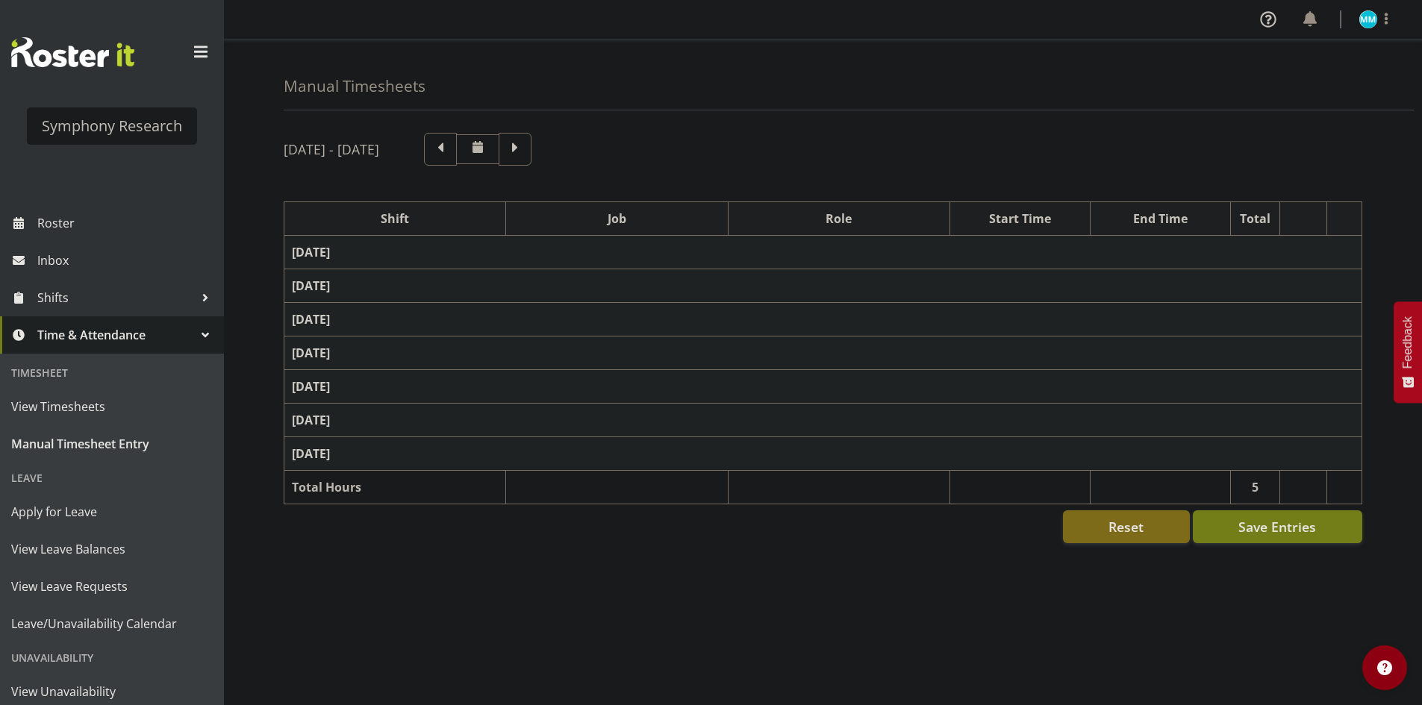
select select "48116"
select select "10633"
select select "47"
select select "56692"
select select "10499"
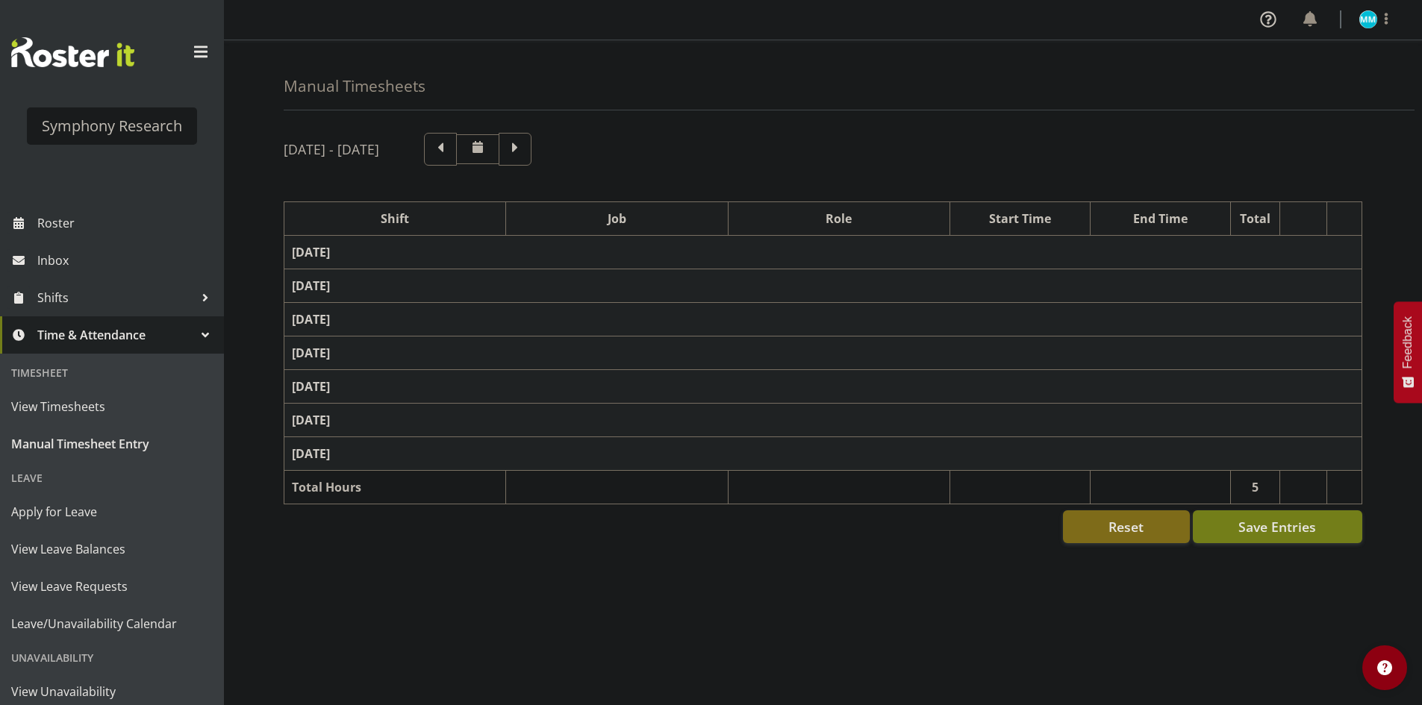
select select "47"
select select "48116"
select select "10633"
select select "47"
select select "57511"
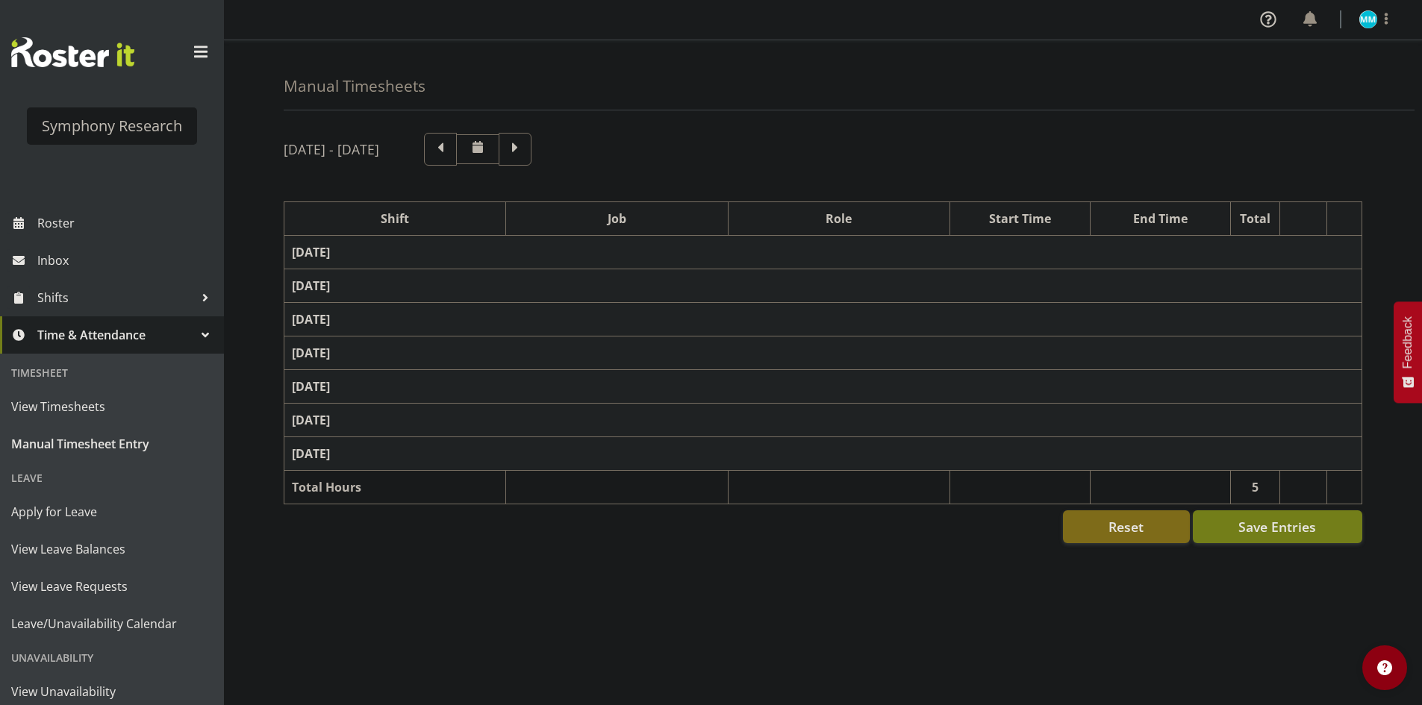
select select "10499"
select select "47"
select select "56692"
select select "10499"
select select "47"
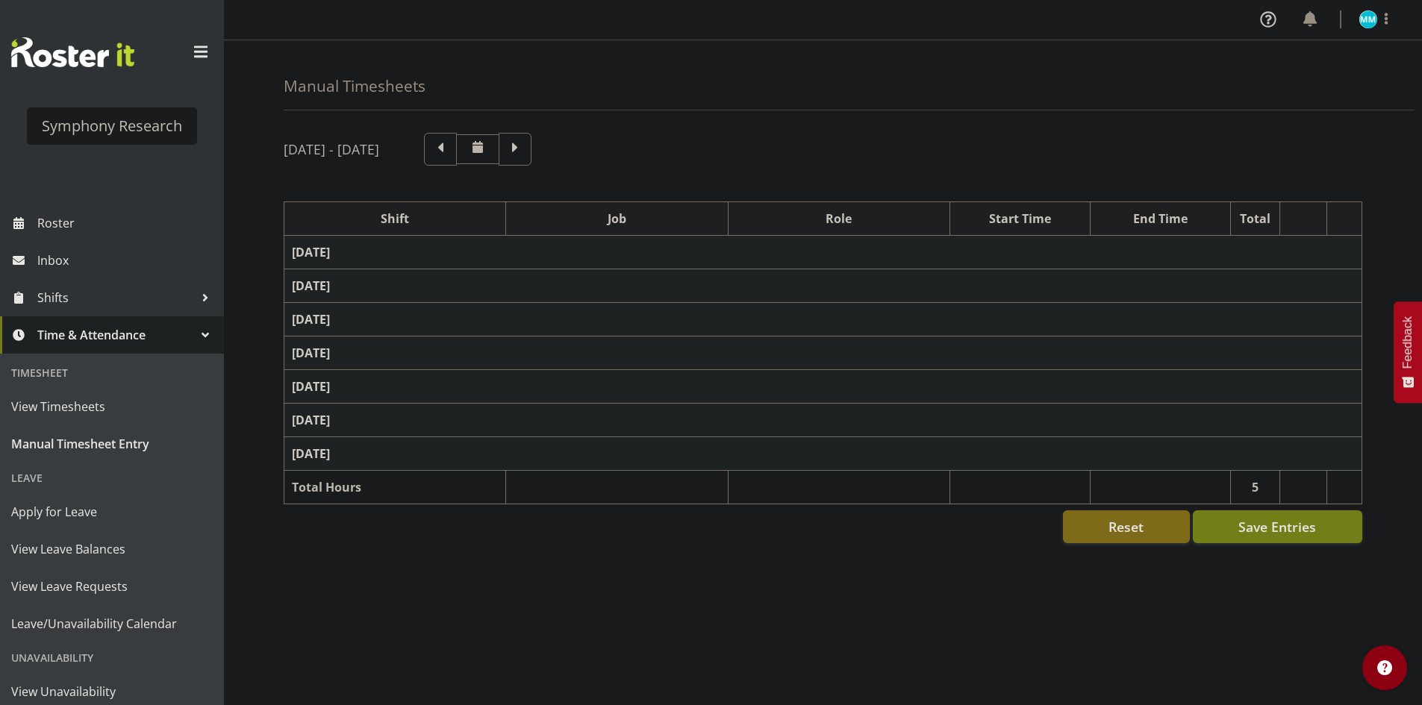
select select "56692"
select select "10499"
select select "47"
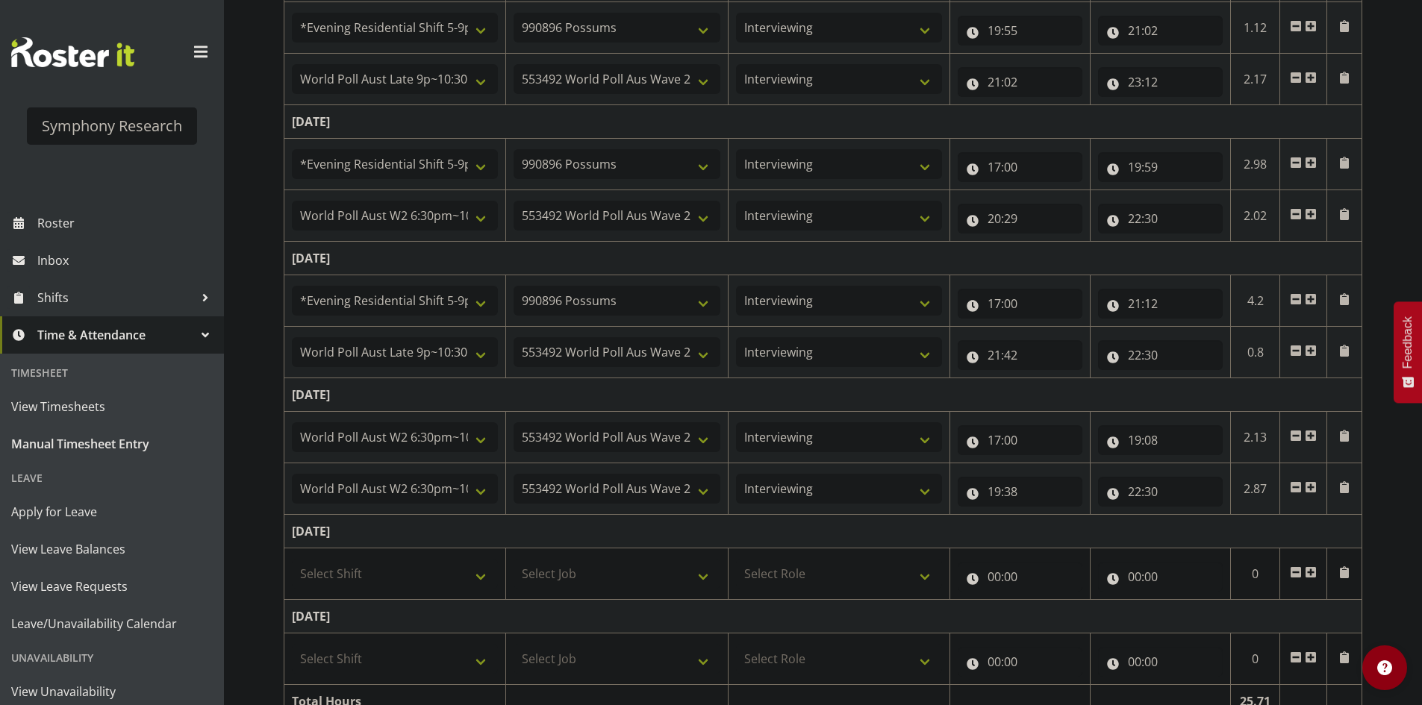
scroll to position [530, 0]
